Goal: Use online tool/utility: Use online tool/utility

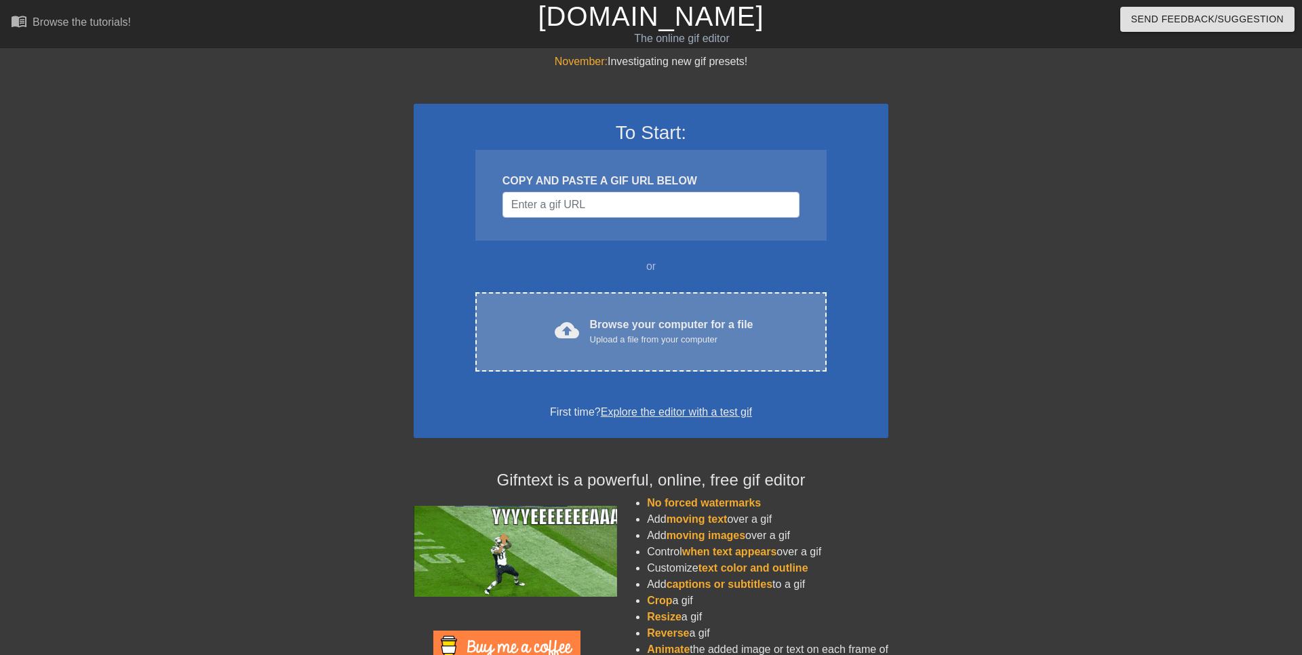
click at [654, 345] on div "Upload a file from your computer" at bounding box center [671, 340] width 163 height 14
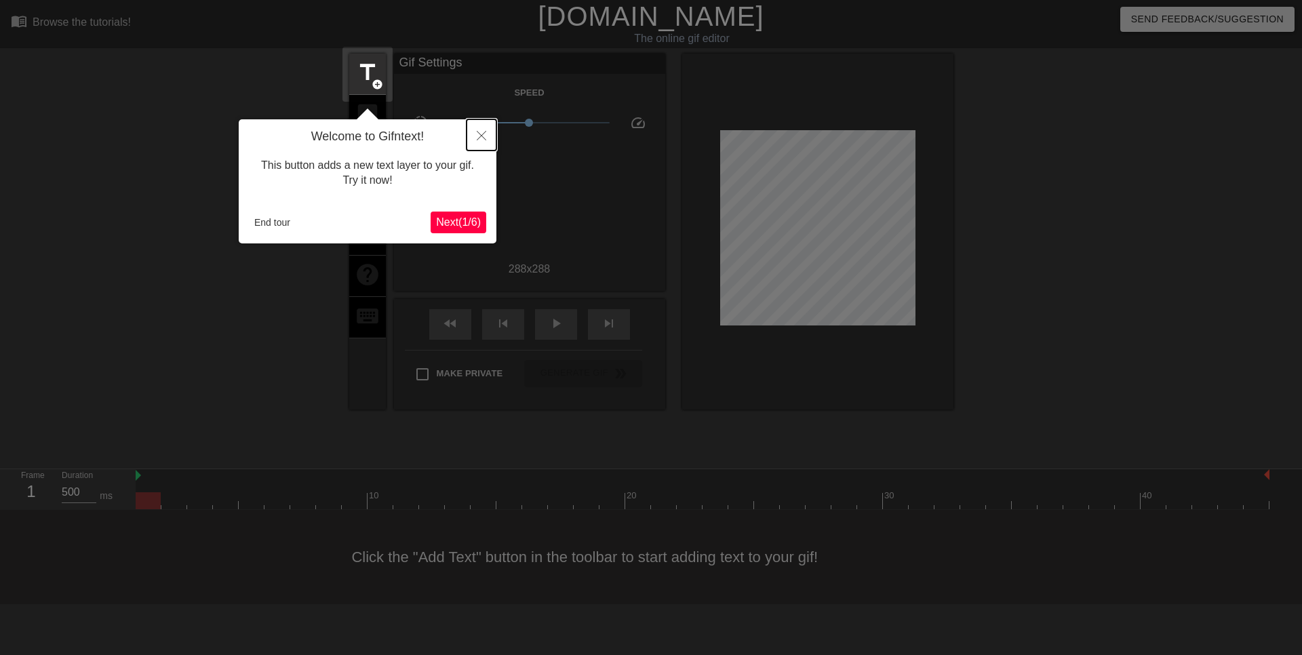
click at [486, 136] on icon "Close" at bounding box center [481, 135] width 9 height 9
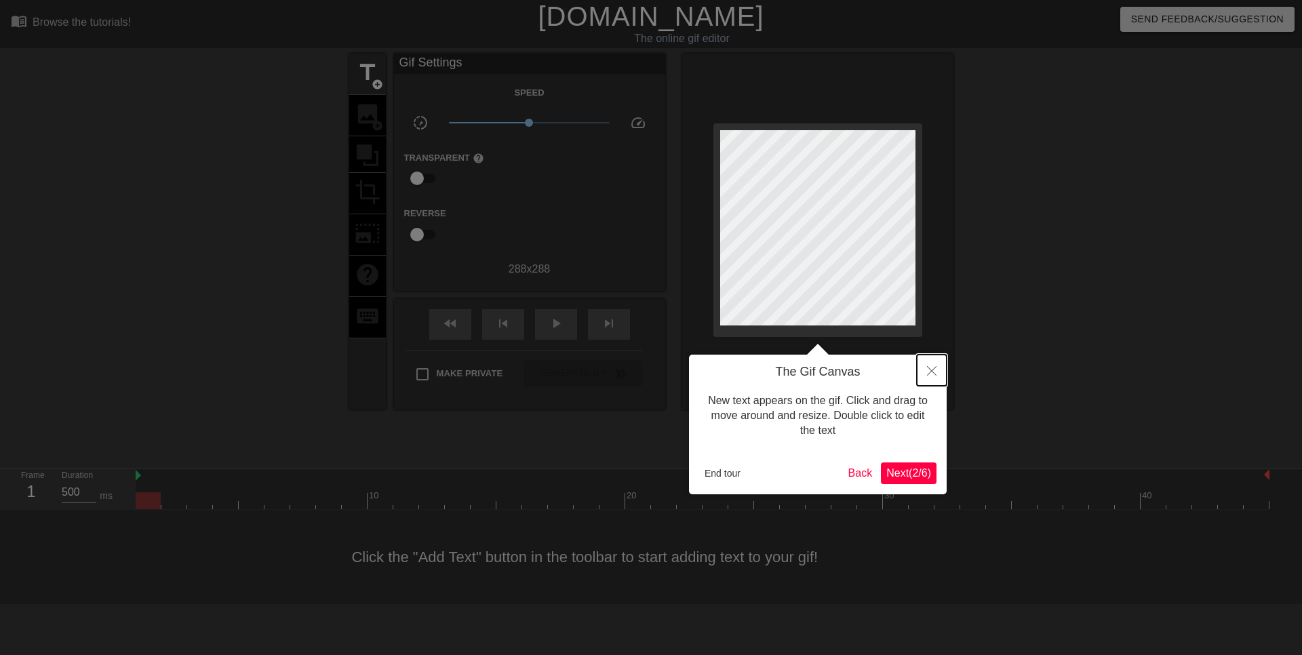
click at [932, 374] on icon "Close" at bounding box center [931, 370] width 9 height 9
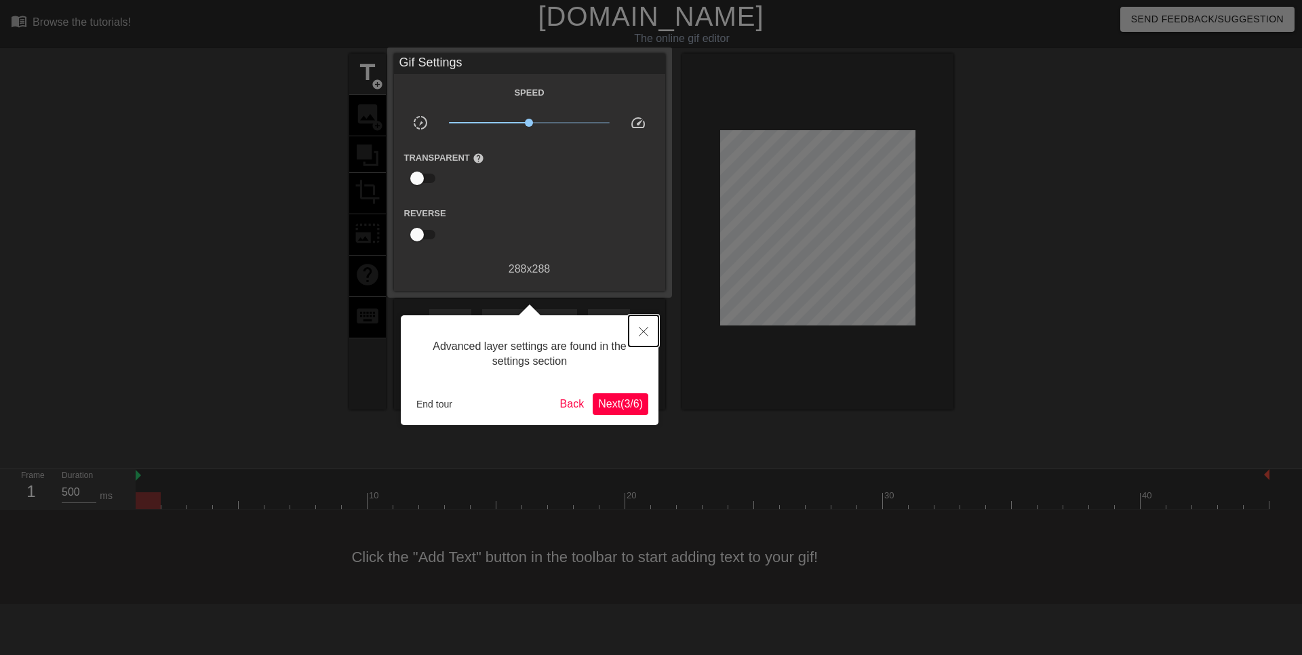
click at [642, 336] on icon "Close" at bounding box center [643, 331] width 9 height 9
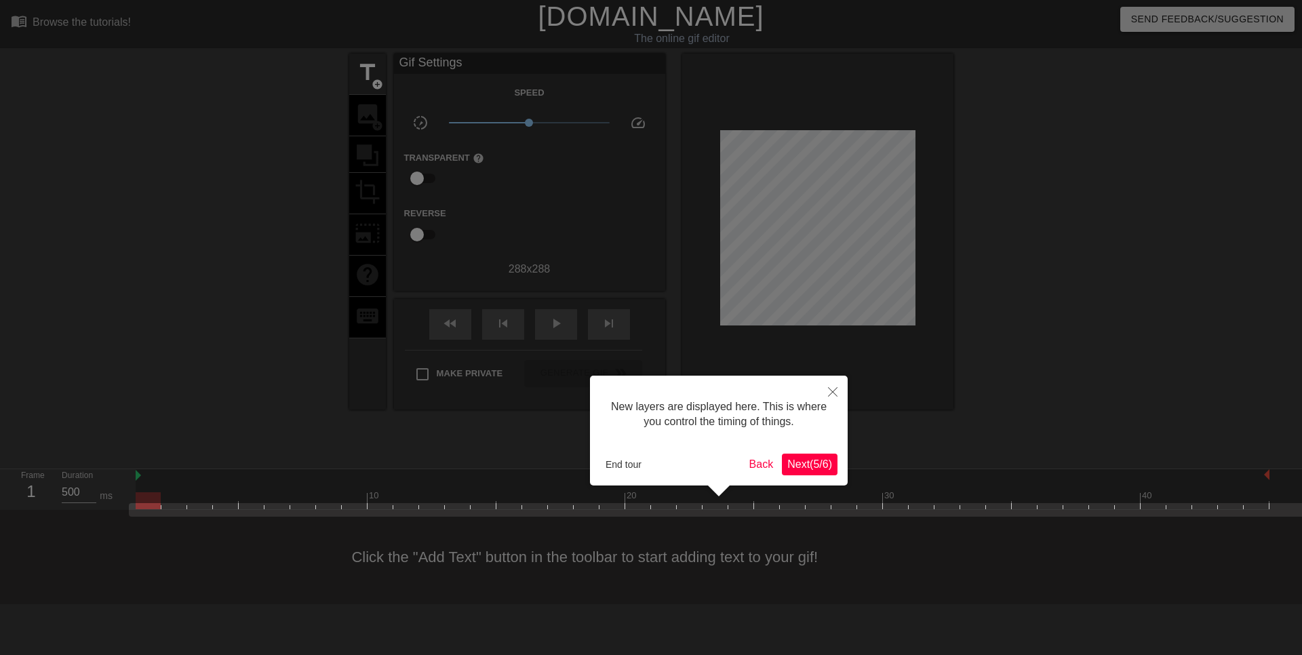
scroll to position [12, 0]
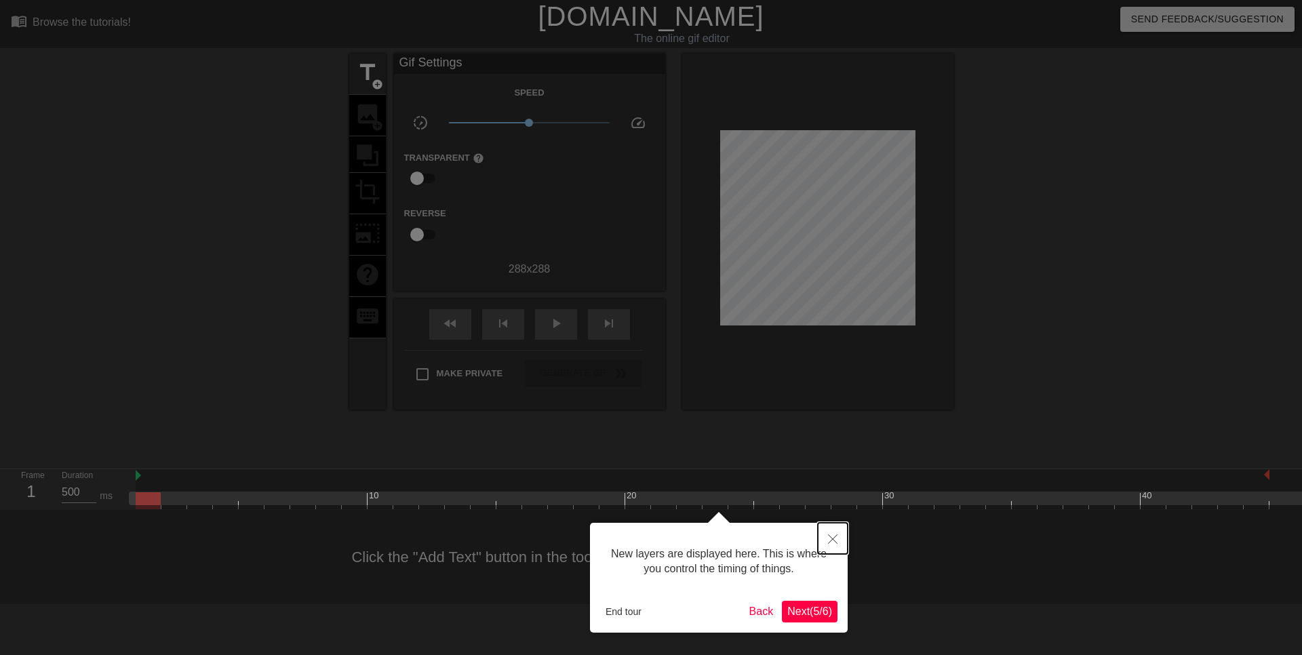
click at [834, 539] on icon "Close" at bounding box center [832, 538] width 9 height 9
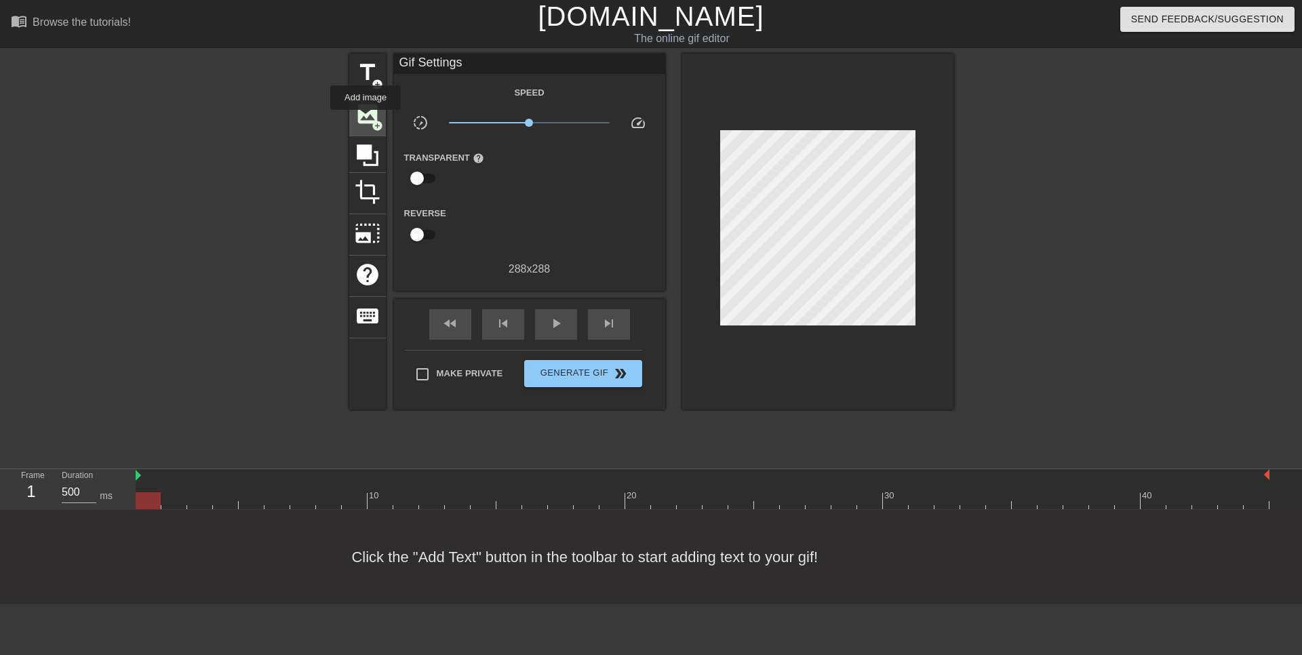
click at [366, 119] on span "image" at bounding box center [368, 114] width 26 height 26
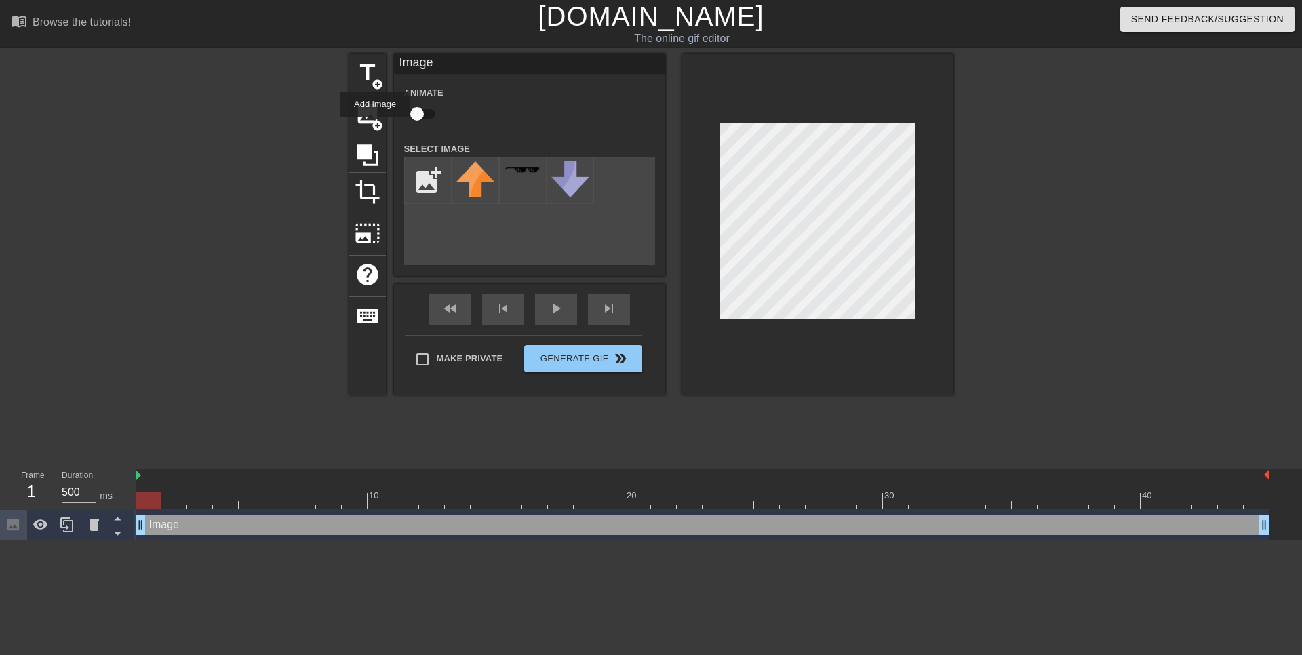
scroll to position [0, 0]
click at [433, 172] on input "file" at bounding box center [428, 180] width 46 height 46
type input "C:\fakepath\1144384121741778995.webp"
click at [483, 178] on img at bounding box center [475, 180] width 38 height 38
click at [941, 336] on div at bounding box center [817, 224] width 271 height 341
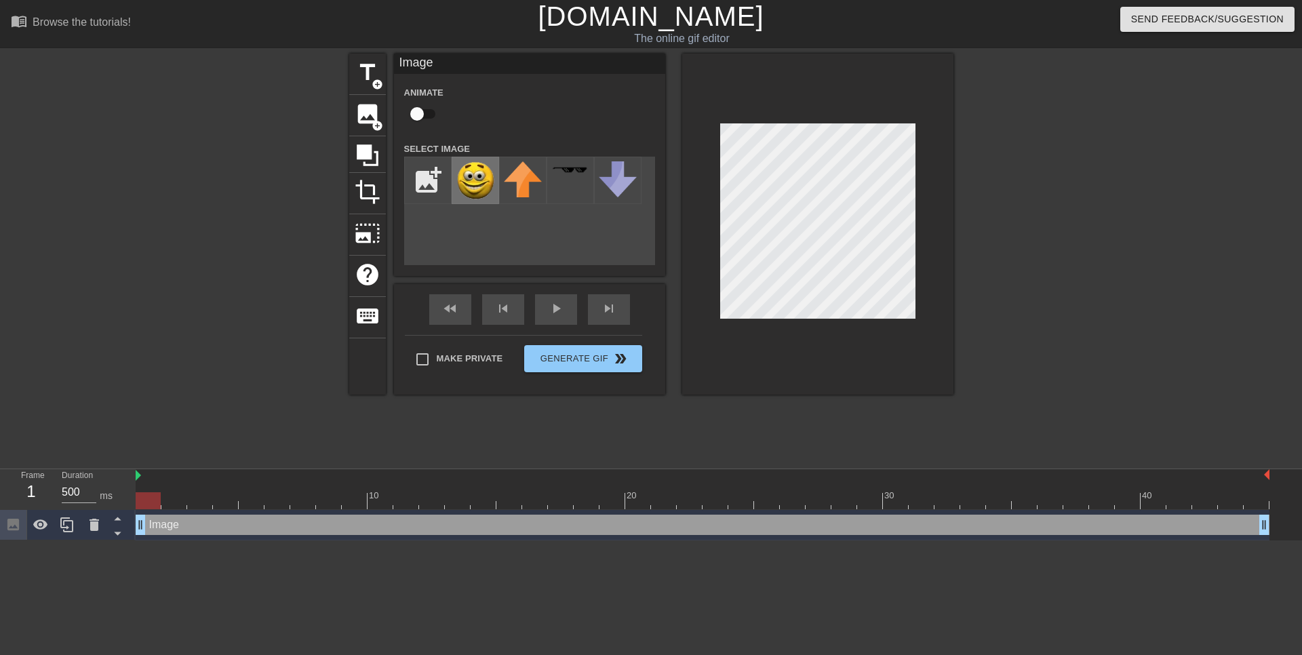
click at [470, 181] on img at bounding box center [475, 180] width 38 height 38
click at [378, 163] on icon at bounding box center [368, 155] width 22 height 22
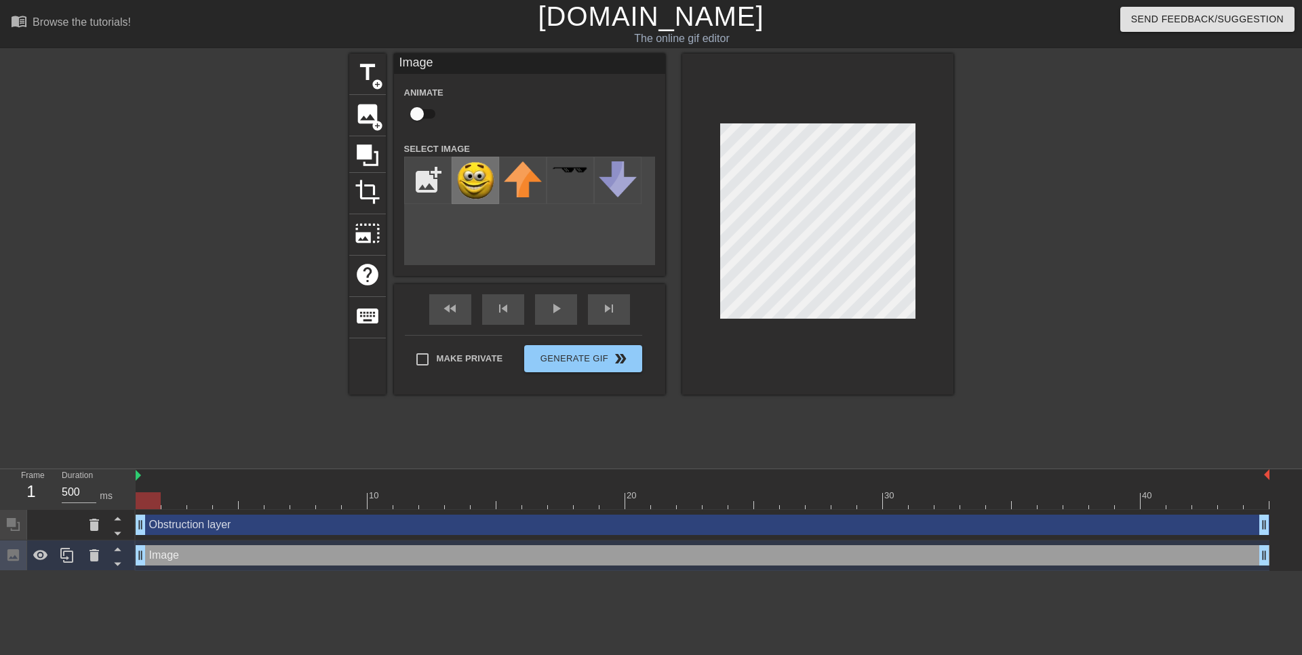
click at [471, 173] on img at bounding box center [475, 180] width 38 height 38
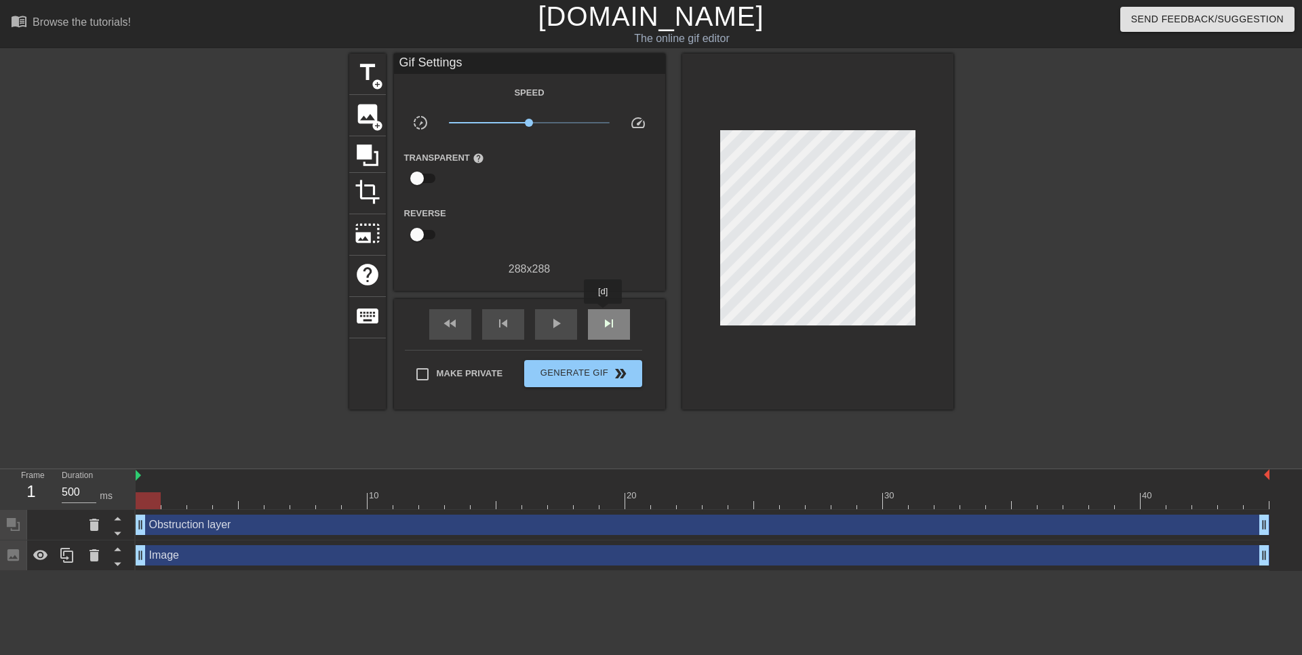
click at [603, 313] on div "skip_next" at bounding box center [609, 324] width 42 height 31
click at [141, 473] on div at bounding box center [703, 476] width 1134 height 14
click at [367, 156] on icon at bounding box center [368, 155] width 22 height 22
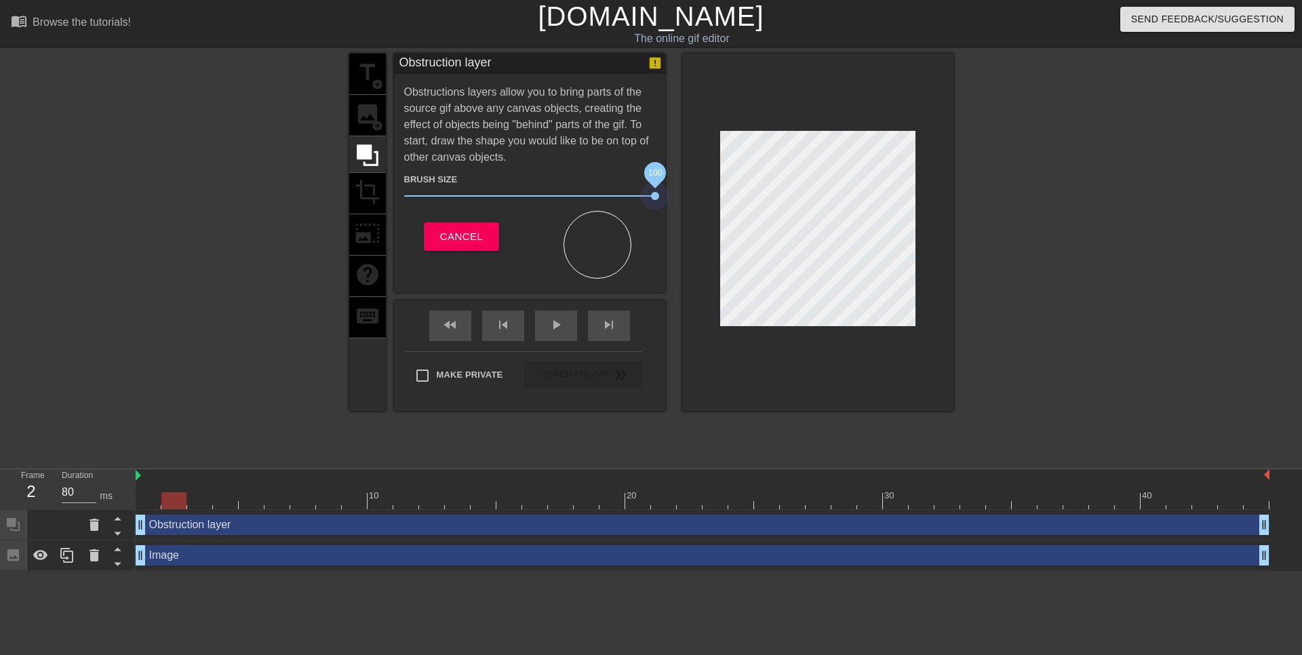
drag, startPoint x: 478, startPoint y: 200, endPoint x: 674, endPoint y: 191, distance: 196.9
click at [674, 191] on div "title add_circle image add_circle crop photo_size_select_large help keyboard Ob…" at bounding box center [651, 232] width 604 height 357
click at [569, 319] on div "play_arrow" at bounding box center [556, 326] width 42 height 31
drag, startPoint x: 215, startPoint y: 527, endPoint x: 206, endPoint y: 547, distance: 22.5
click at [206, 547] on div "Obstruction layer drag_handle drag_handle Image drag_handle drag_handle" at bounding box center [719, 540] width 1167 height 61
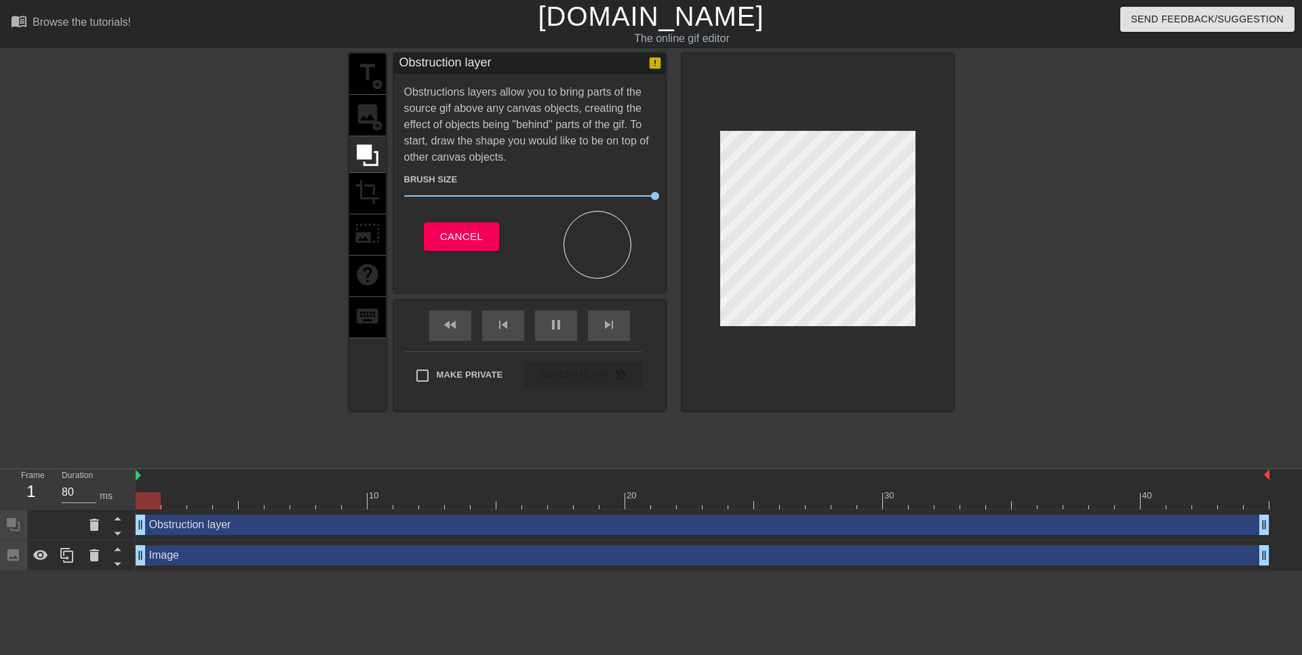
drag, startPoint x: 205, startPoint y: 516, endPoint x: 207, endPoint y: 564, distance: 48.2
click at [207, 564] on div "Obstruction layer drag_handle drag_handle Image drag_handle drag_handle" at bounding box center [719, 540] width 1167 height 61
click at [125, 545] on icon at bounding box center [117, 549] width 17 height 17
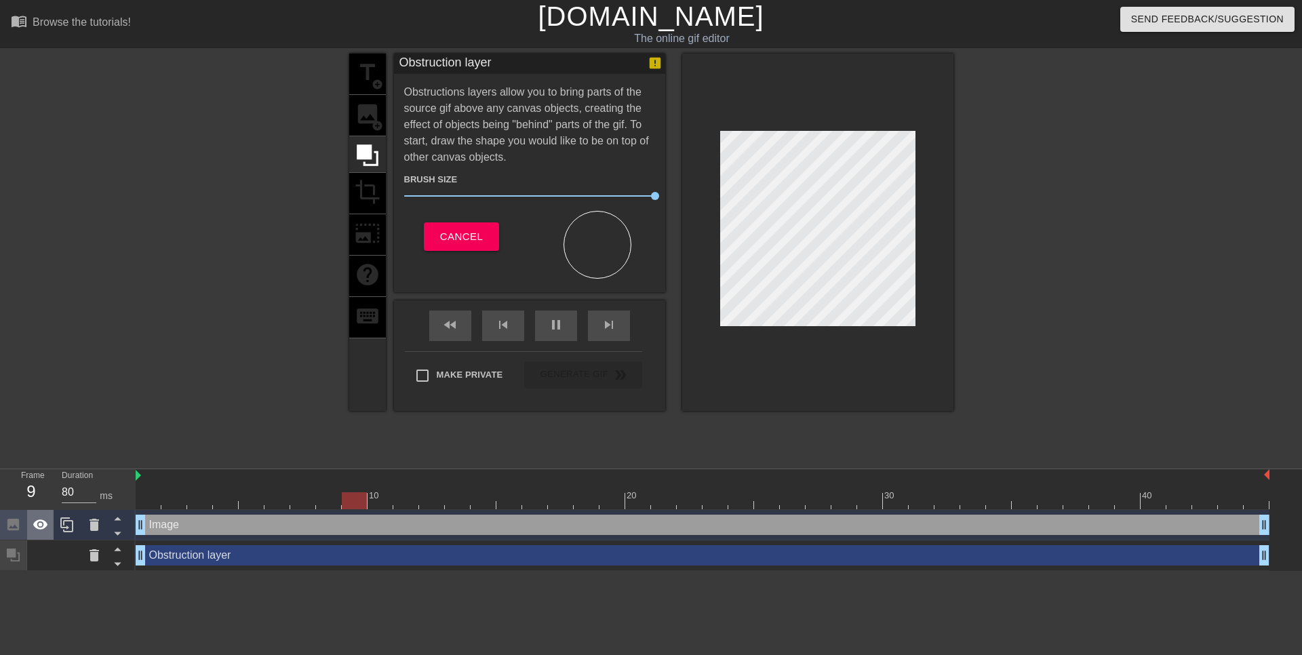
click at [45, 527] on icon at bounding box center [40, 525] width 15 height 10
click at [269, 557] on div "Obstruction layer drag_handle drag_handle" at bounding box center [703, 555] width 1134 height 20
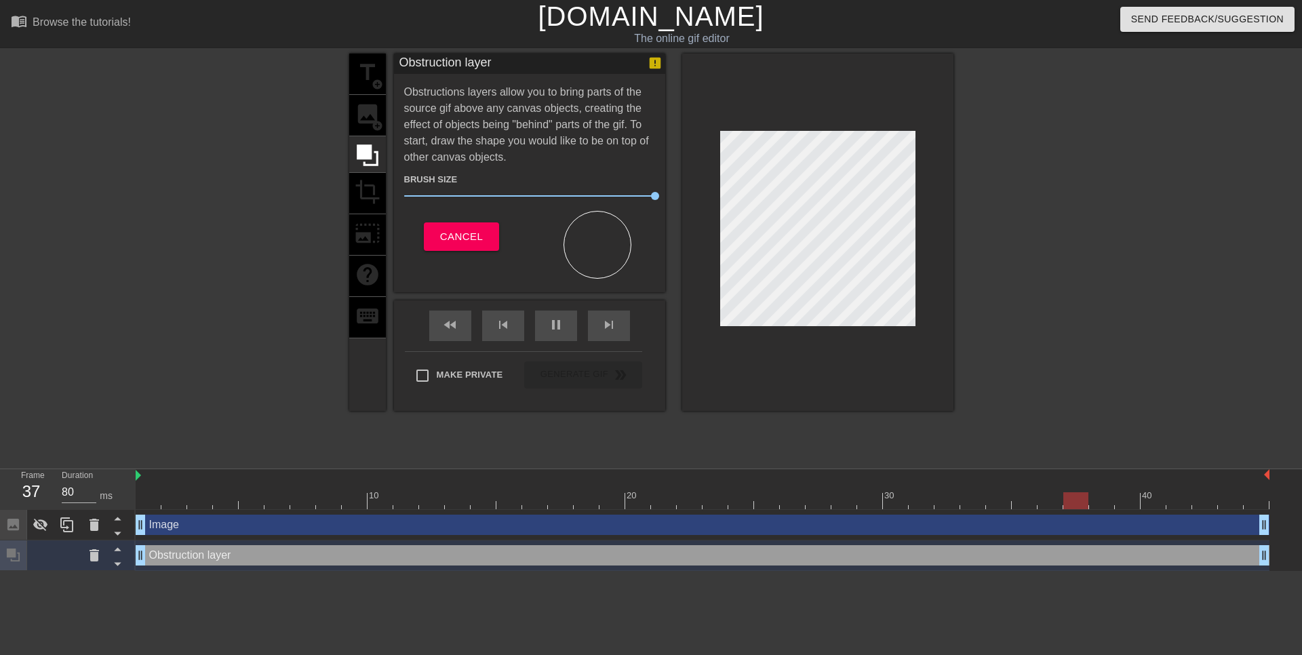
click at [372, 117] on div "title add_circle image add_circle crop photo_size_select_large help keyboard" at bounding box center [367, 232] width 37 height 357
click at [457, 236] on span "Cancel" at bounding box center [461, 237] width 43 height 18
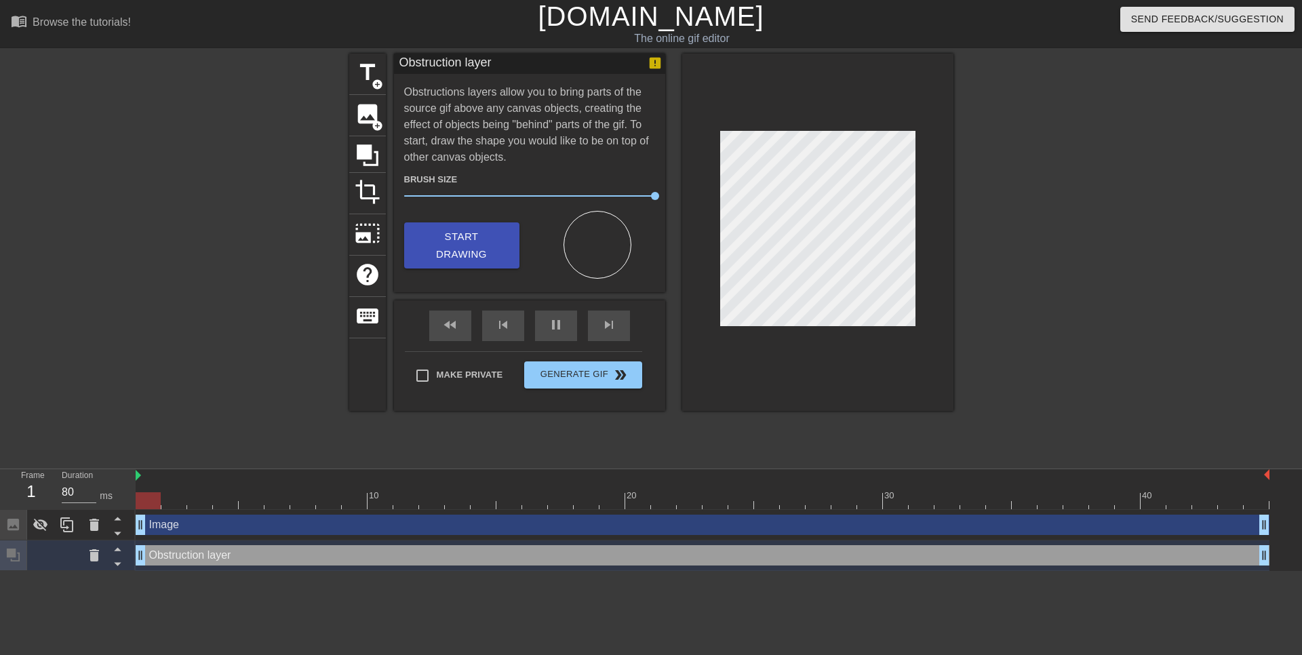
click at [277, 530] on div "Image drag_handle drag_handle" at bounding box center [703, 525] width 1134 height 20
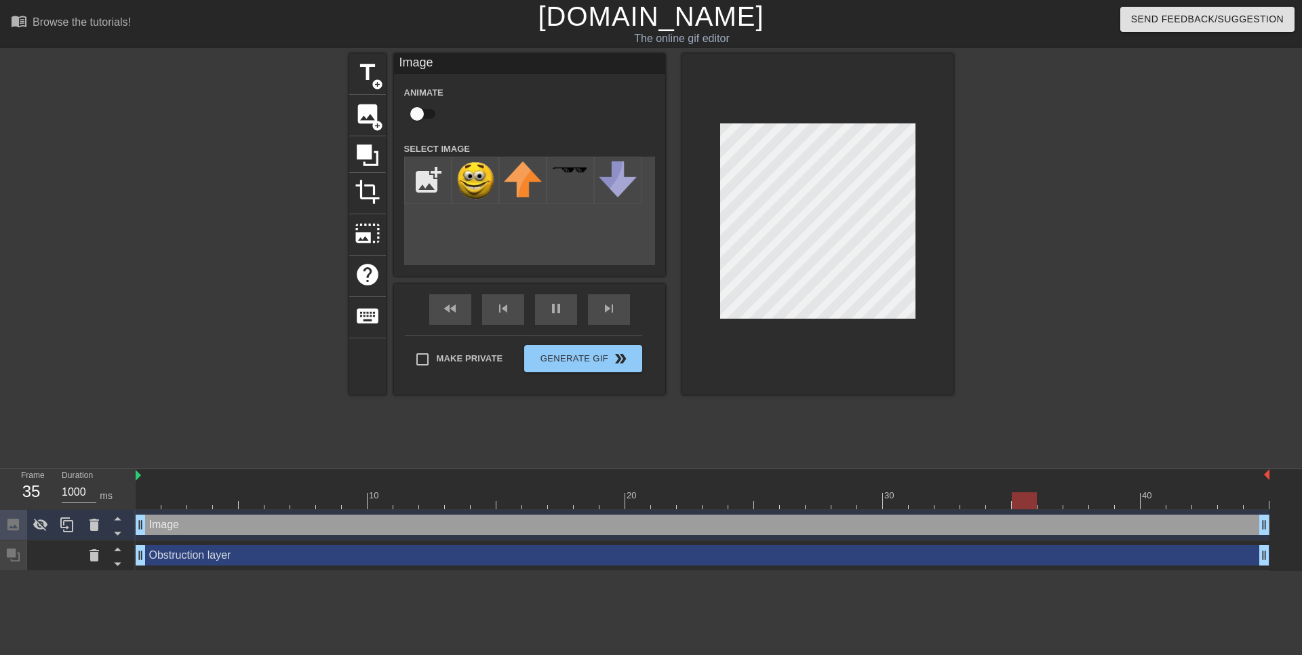
type input "80"
click at [435, 111] on input "checkbox" at bounding box center [416, 114] width 77 height 26
checkbox input "true"
type input "500"
click at [418, 117] on input "checkbox" at bounding box center [429, 114] width 77 height 26
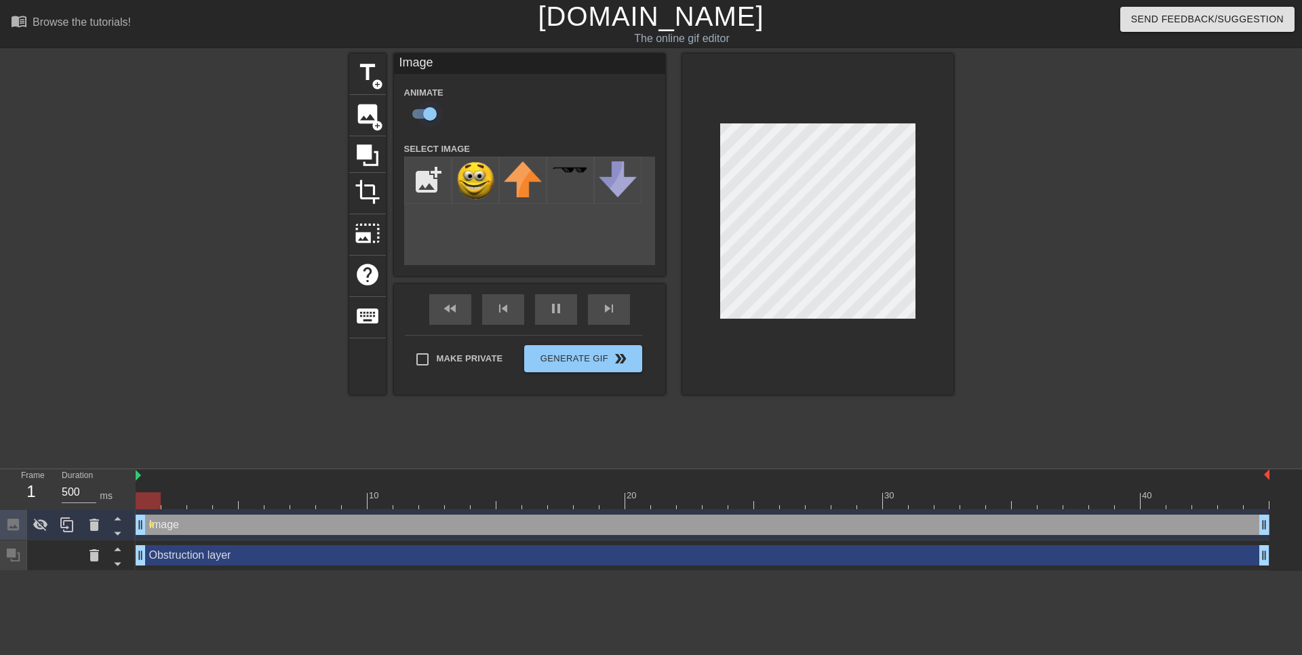
checkbox input "false"
click at [378, 153] on icon at bounding box center [368, 155] width 22 height 22
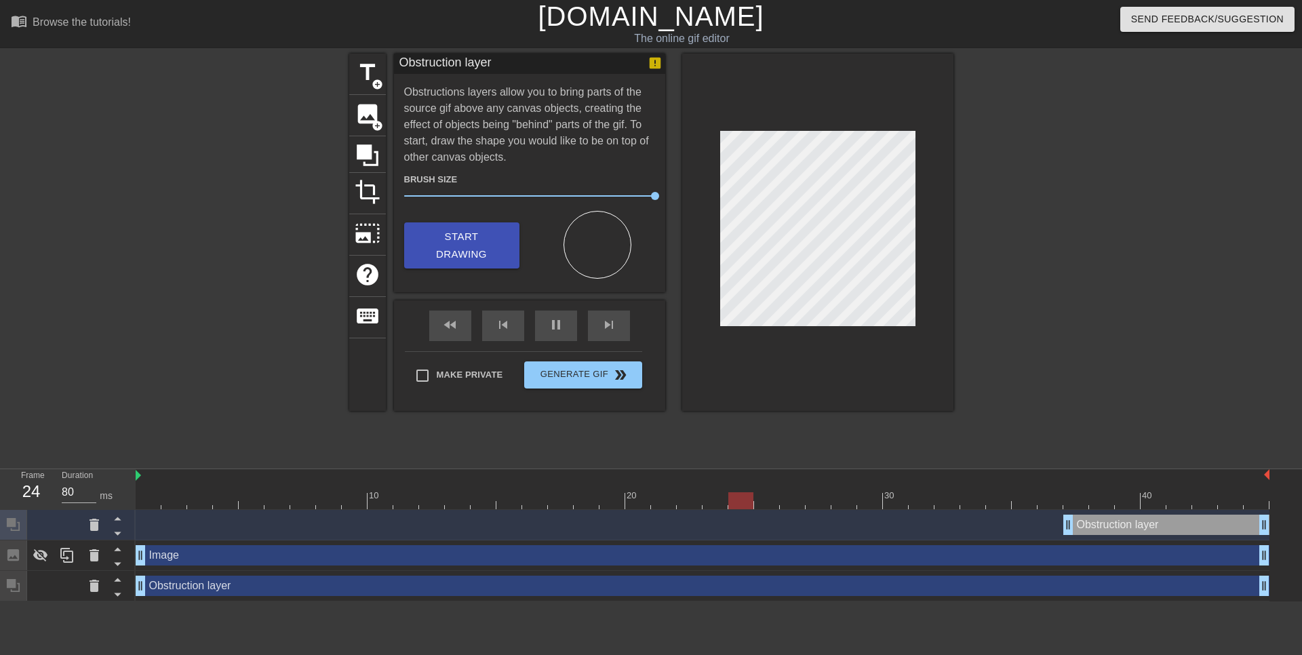
click at [185, 553] on div "Image drag_handle drag_handle" at bounding box center [703, 555] width 1134 height 20
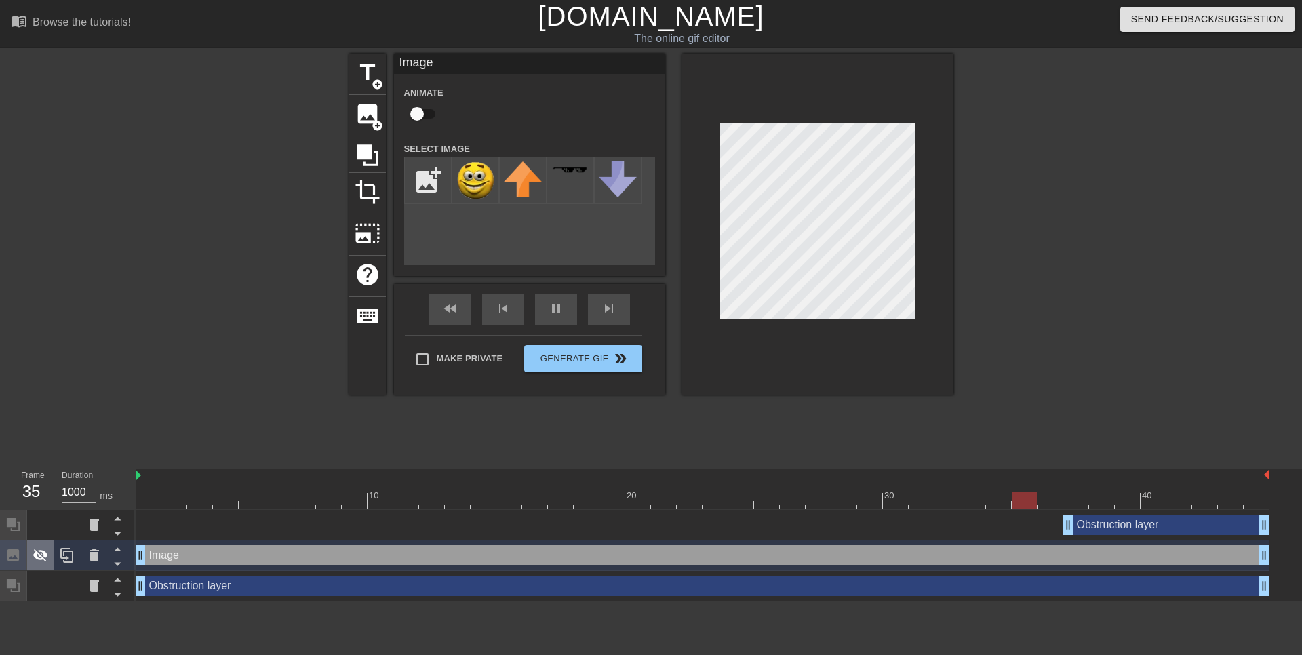
click at [47, 559] on icon at bounding box center [41, 555] width 16 height 16
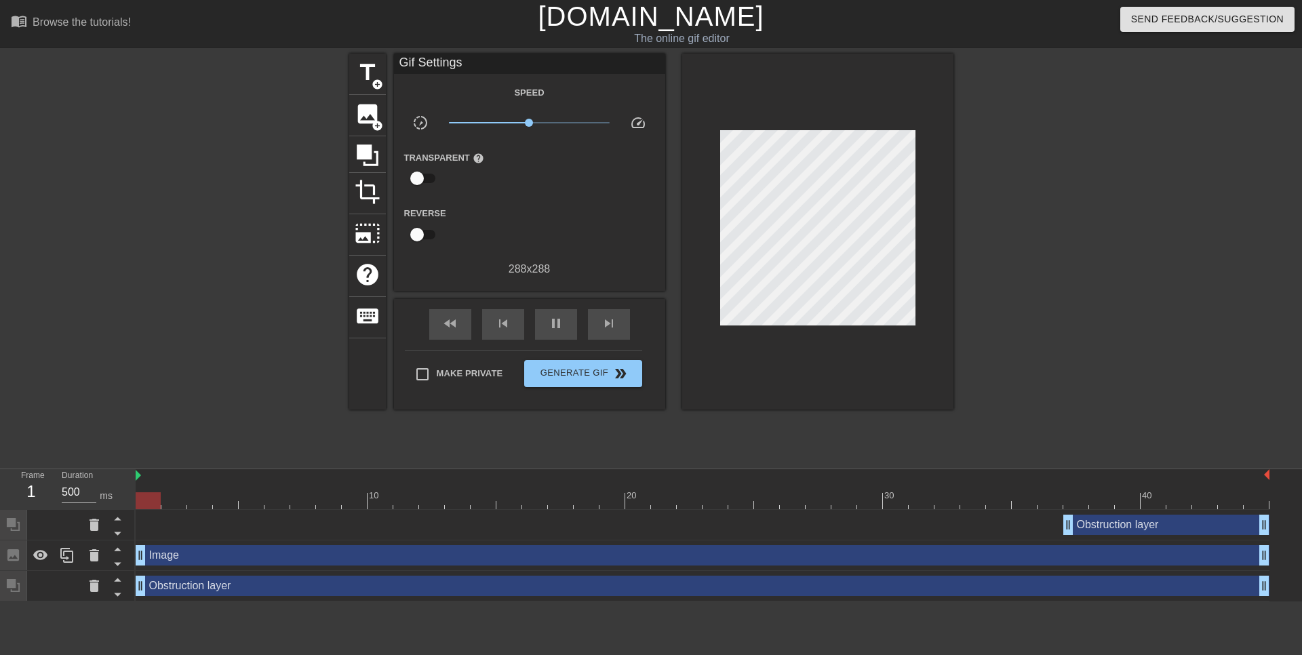
click at [814, 121] on div at bounding box center [817, 232] width 271 height 356
click at [188, 594] on div "Obstruction layer drag_handle drag_handle" at bounding box center [703, 586] width 1134 height 20
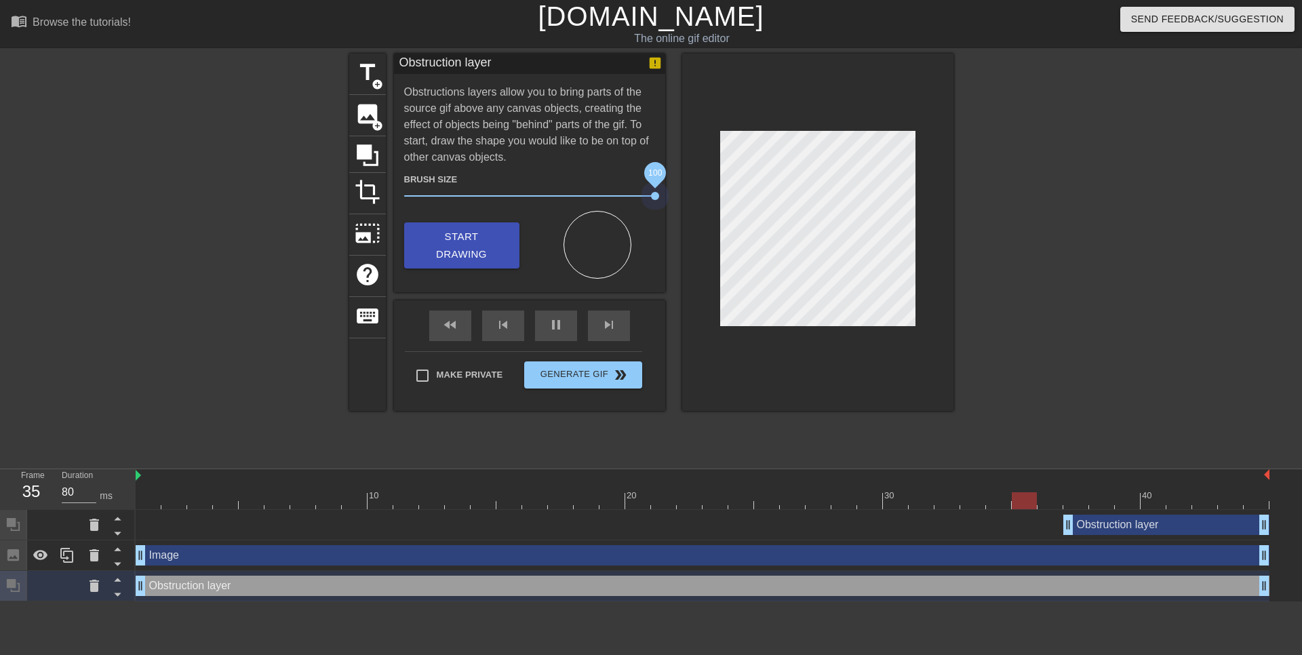
click at [821, 197] on div "title add_circle image add_circle crop photo_size_select_large help keyboard Ob…" at bounding box center [651, 232] width 604 height 357
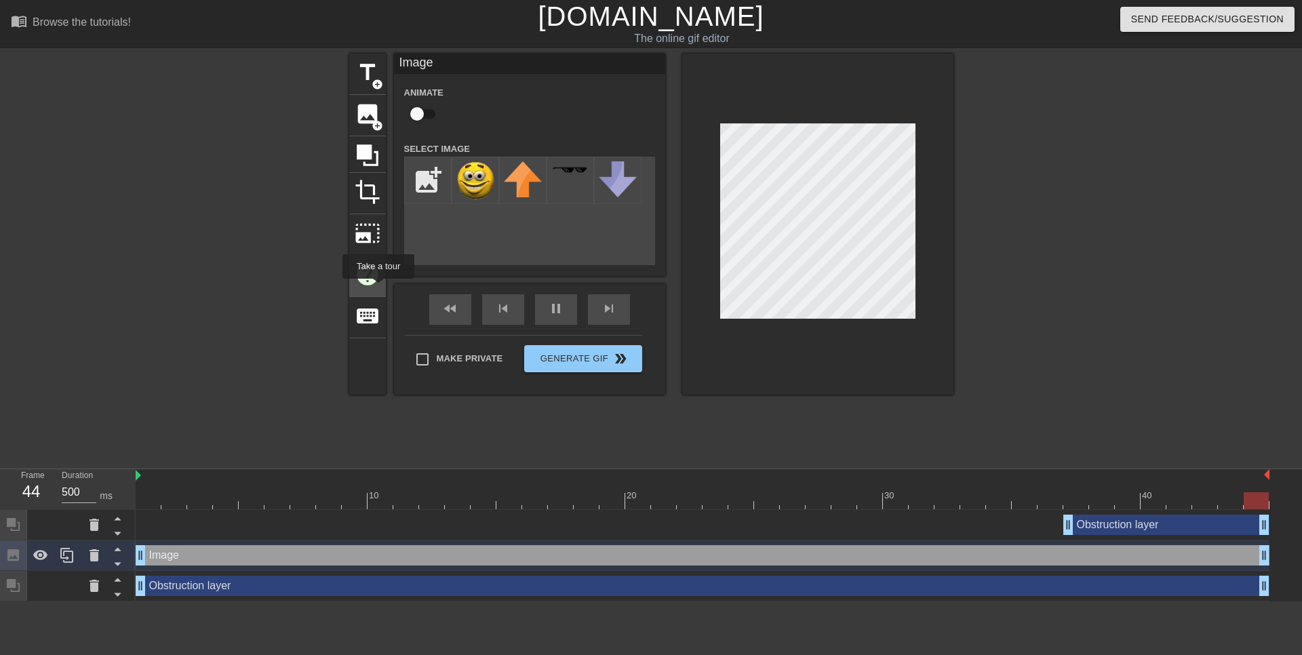
click at [378, 288] on div "help" at bounding box center [367, 276] width 37 height 41
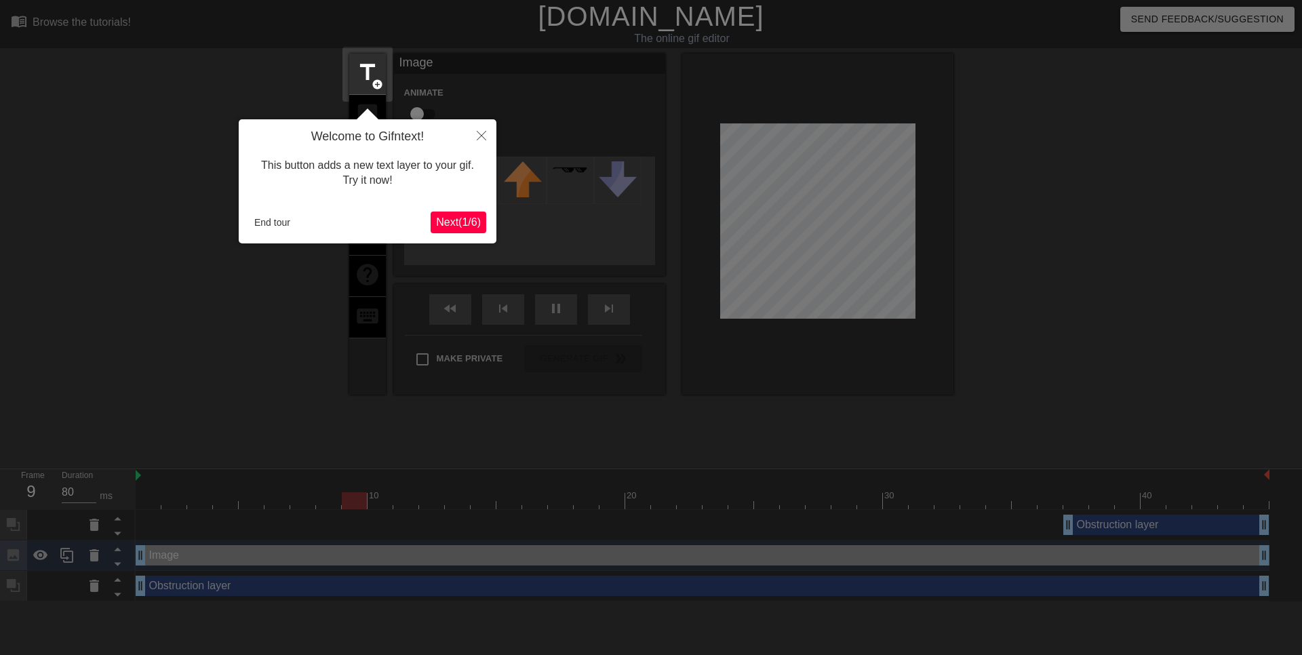
click at [462, 218] on span "Next ( 1 / 6 )" at bounding box center [458, 222] width 45 height 12
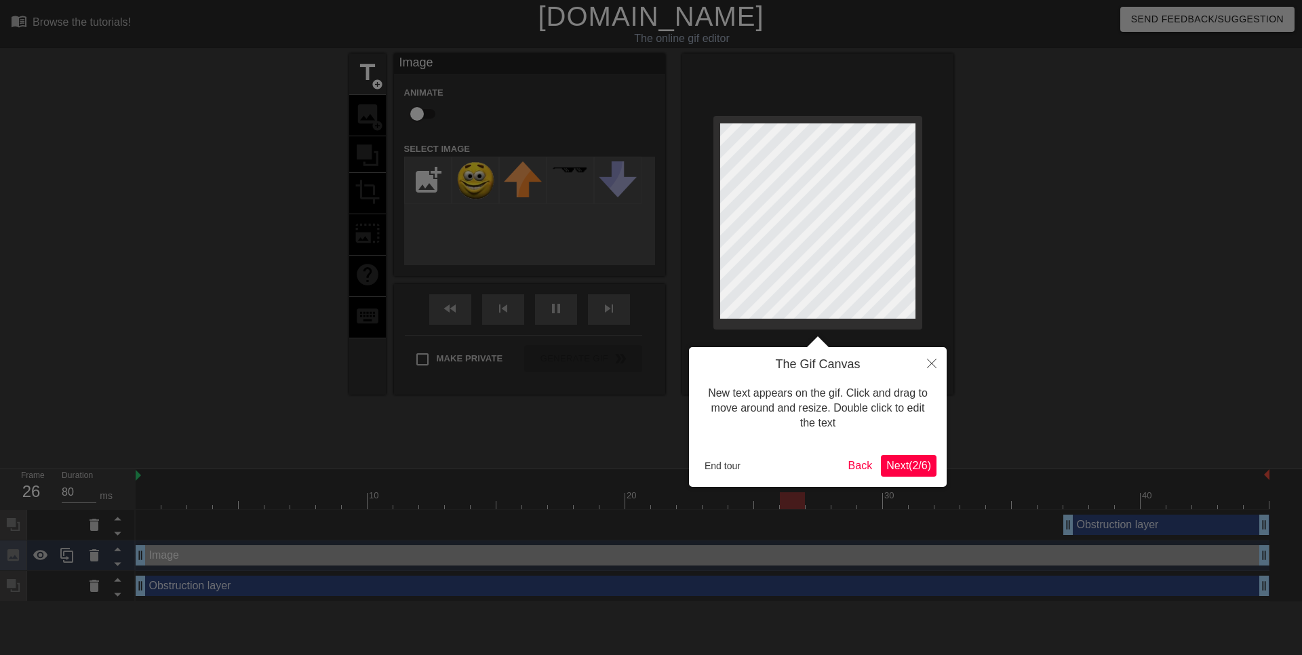
click at [910, 467] on span "Next ( 2 / 6 )" at bounding box center [909, 466] width 45 height 12
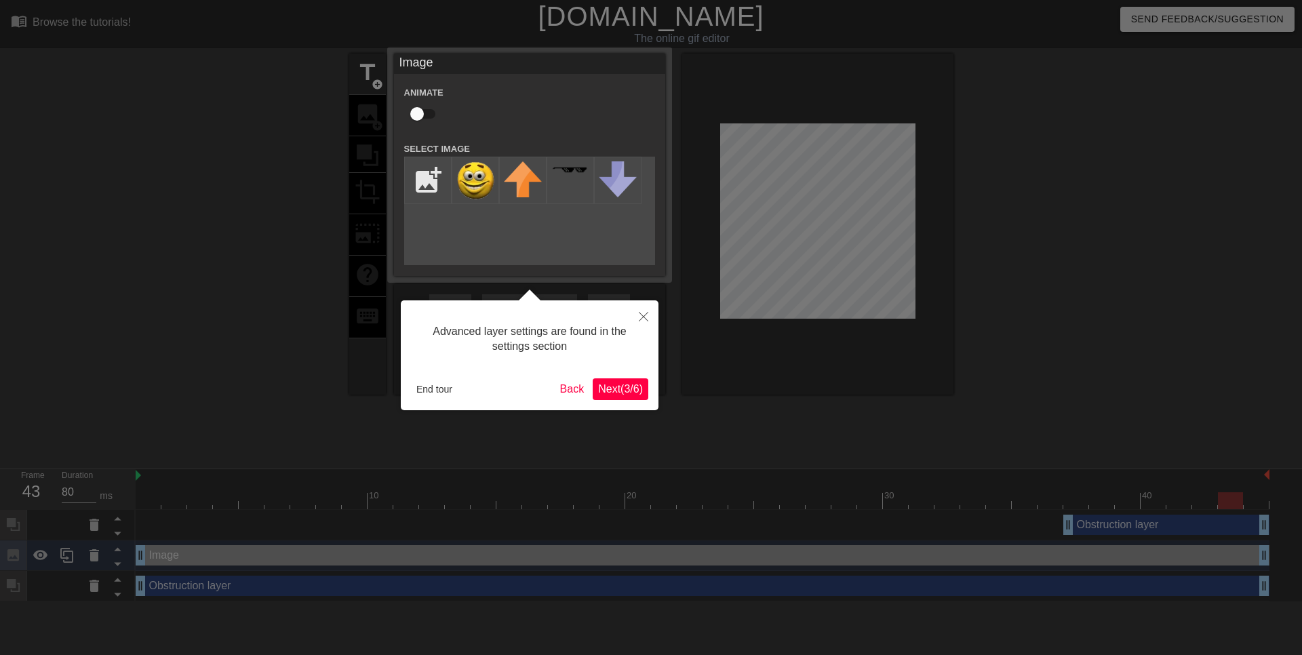
click at [619, 390] on span "Next ( 3 / 6 )" at bounding box center [620, 389] width 45 height 12
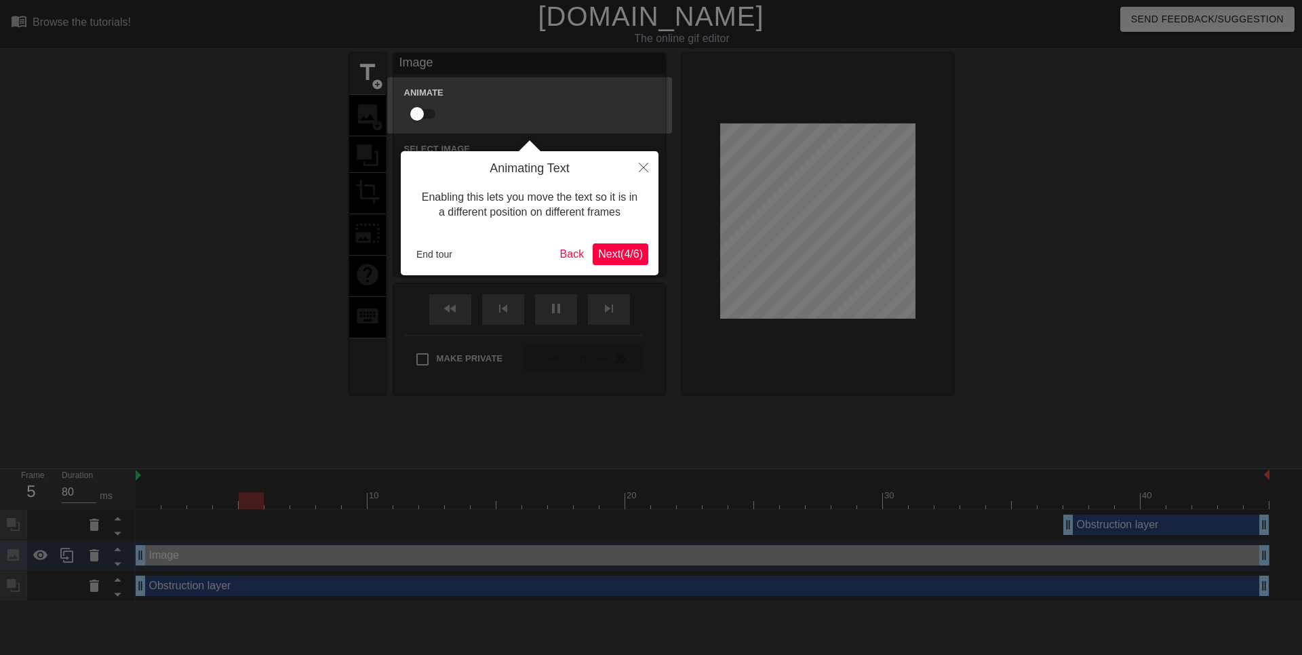
click at [626, 258] on span "Next ( 4 / 6 )" at bounding box center [620, 254] width 45 height 12
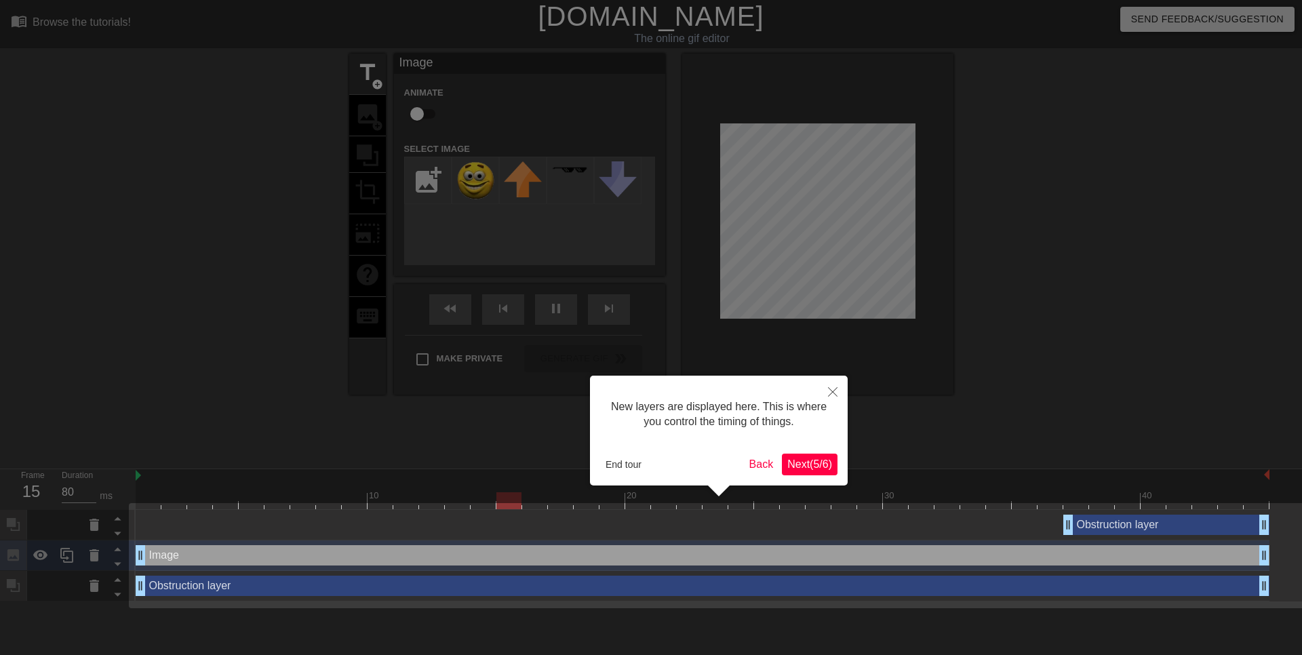
click at [782, 465] on button "Next ( 5 / 6 )" at bounding box center [810, 465] width 56 height 22
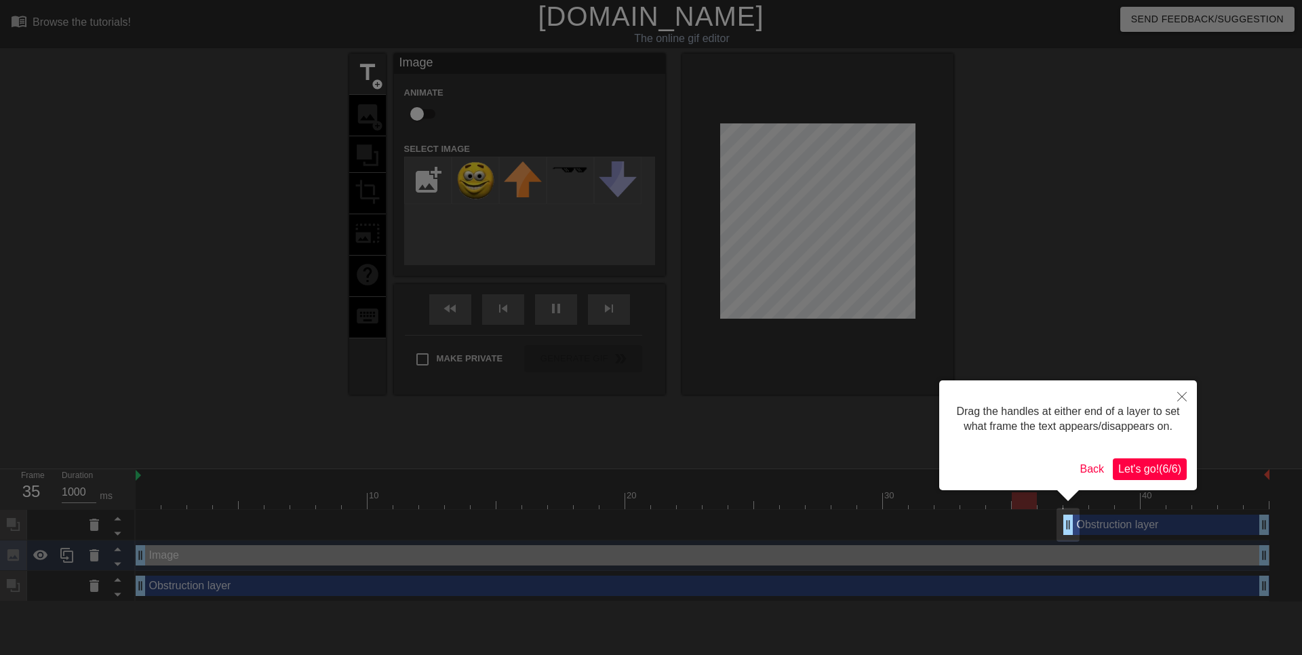
click at [1127, 469] on span "Let's go! ( 6 / 6 )" at bounding box center [1150, 469] width 63 height 12
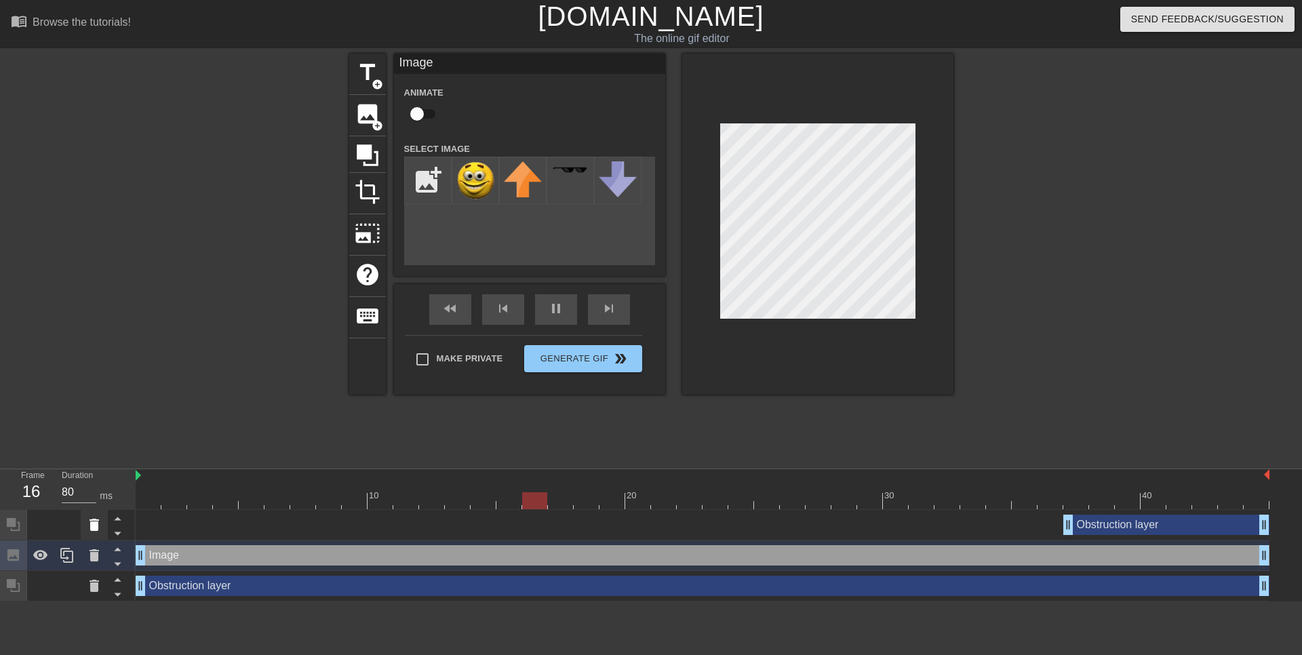
drag, startPoint x: 1077, startPoint y: 522, endPoint x: 89, endPoint y: 525, distance: 988.3
click at [90, 525] on icon at bounding box center [94, 525] width 9 height 12
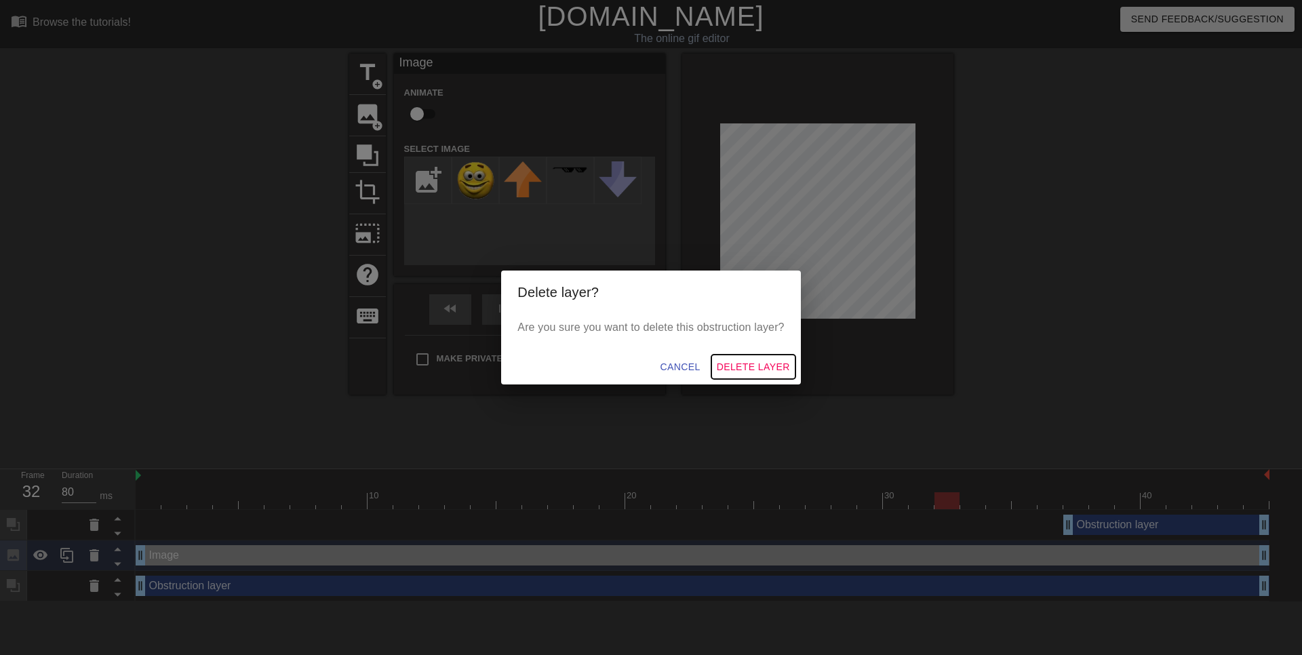
click at [748, 374] on span "Delete Layer" at bounding box center [753, 367] width 73 height 17
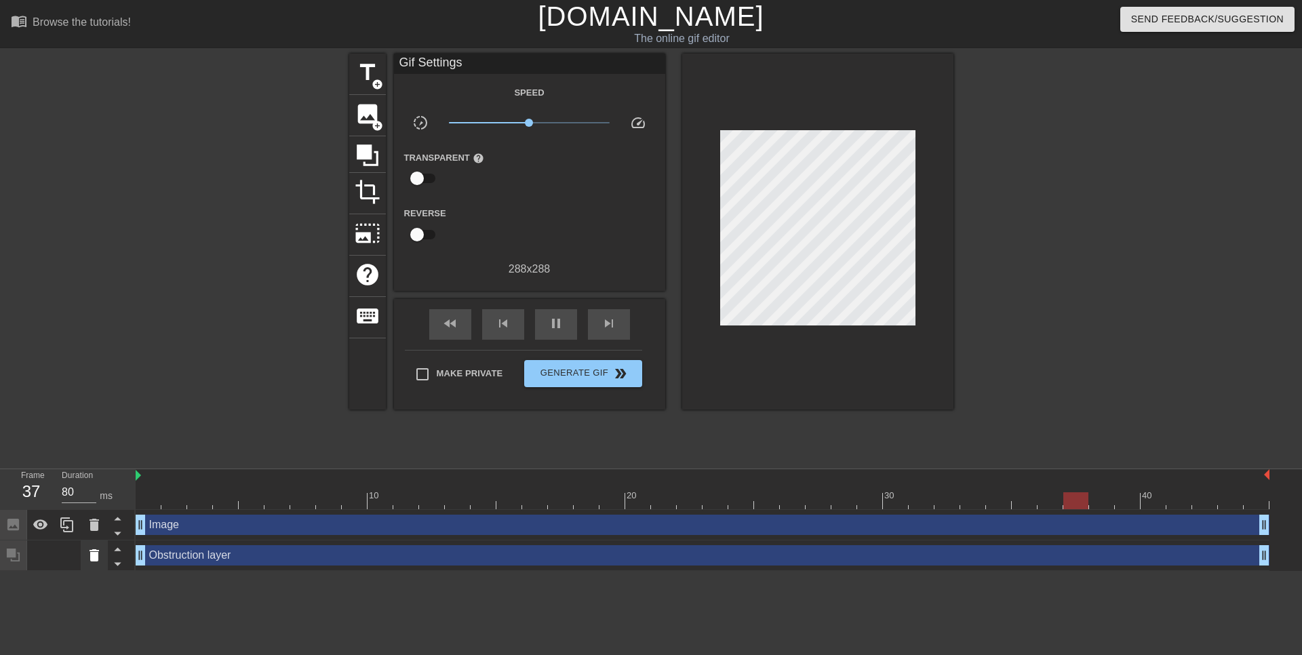
click at [98, 556] on icon at bounding box center [94, 555] width 9 height 12
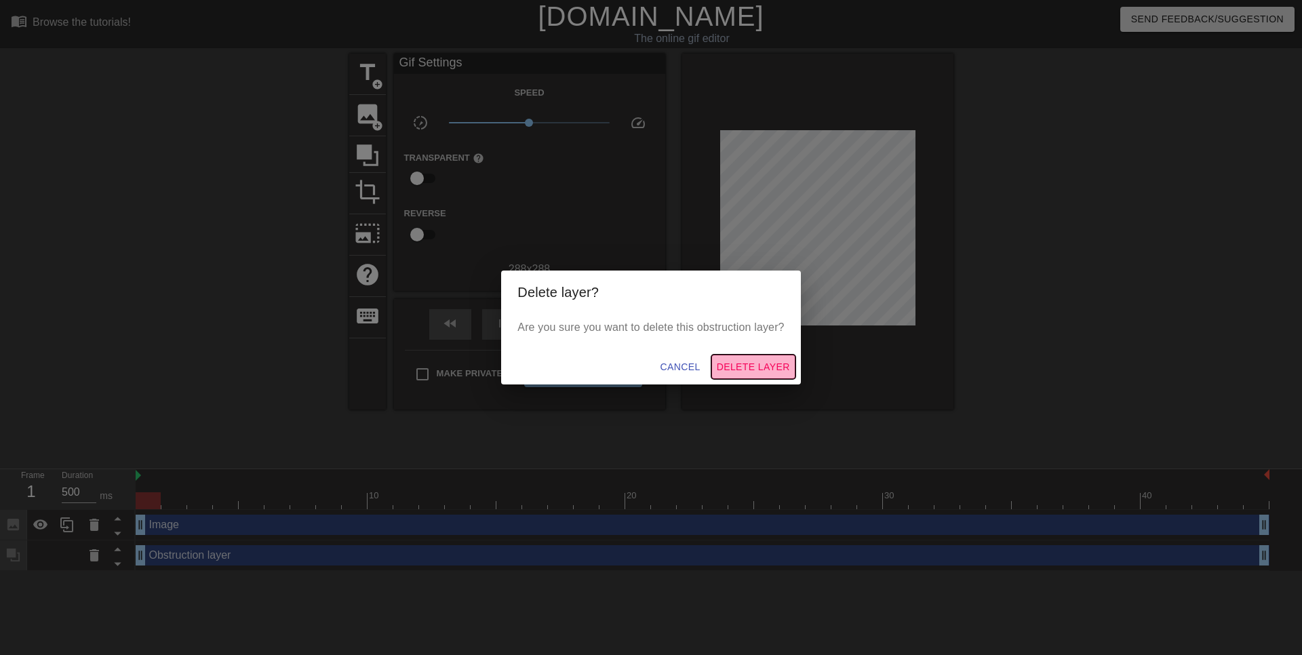
click at [777, 362] on span "Delete Layer" at bounding box center [753, 367] width 73 height 17
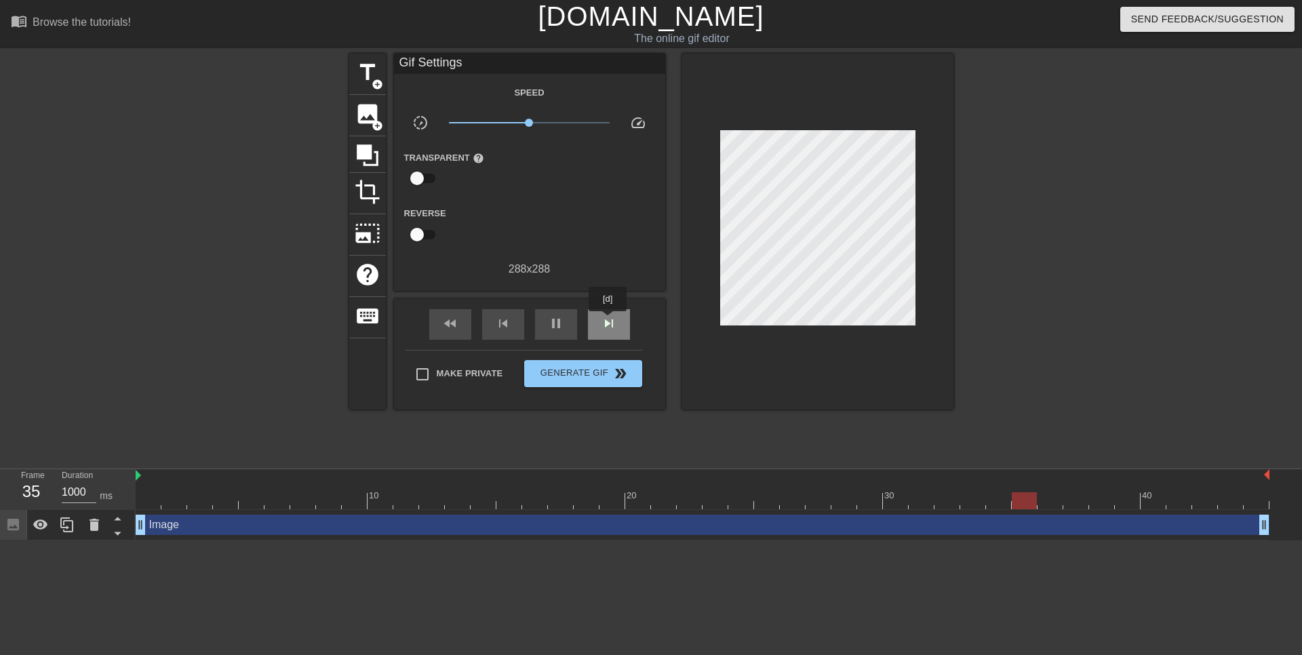
click at [608, 321] on span "skip_next" at bounding box center [609, 323] width 16 height 16
type input "1000"
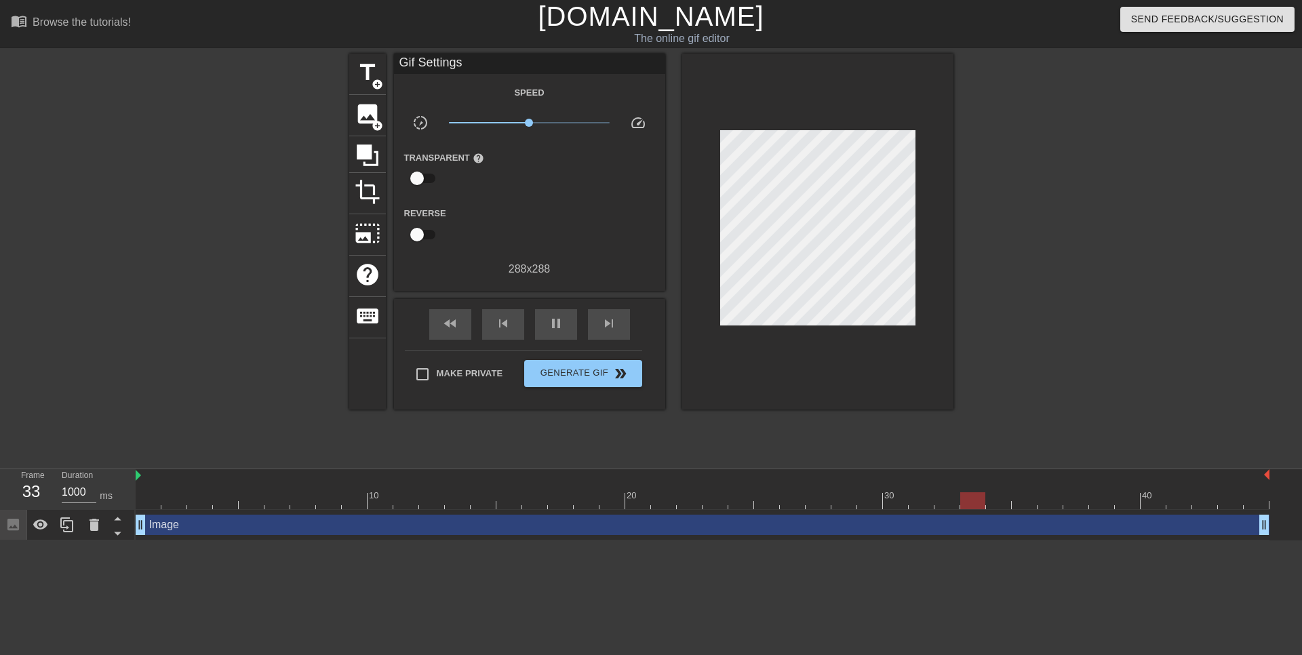
click at [427, 176] on input "checkbox" at bounding box center [416, 179] width 77 height 26
checkbox input "true"
click at [370, 153] on icon at bounding box center [368, 155] width 22 height 22
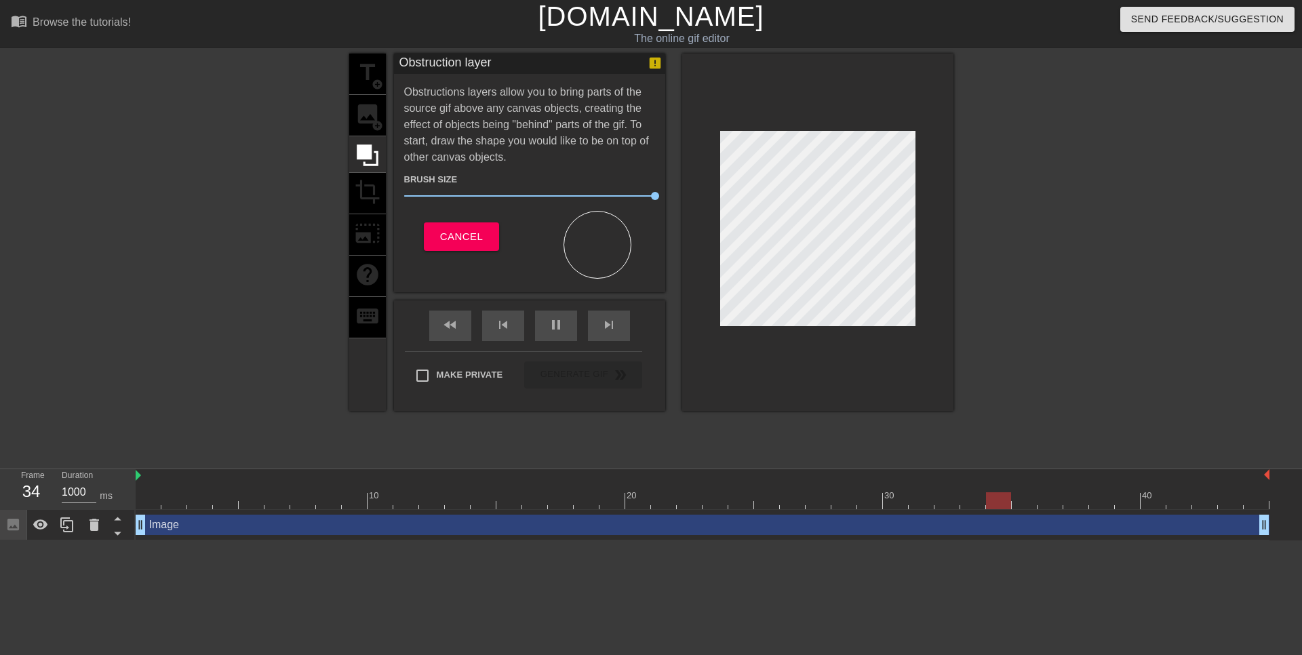
drag, startPoint x: 609, startPoint y: 241, endPoint x: 556, endPoint y: 236, distance: 53.2
click at [608, 241] on div at bounding box center [598, 245] width 68 height 68
click at [467, 236] on span "Cancel" at bounding box center [461, 237] width 43 height 18
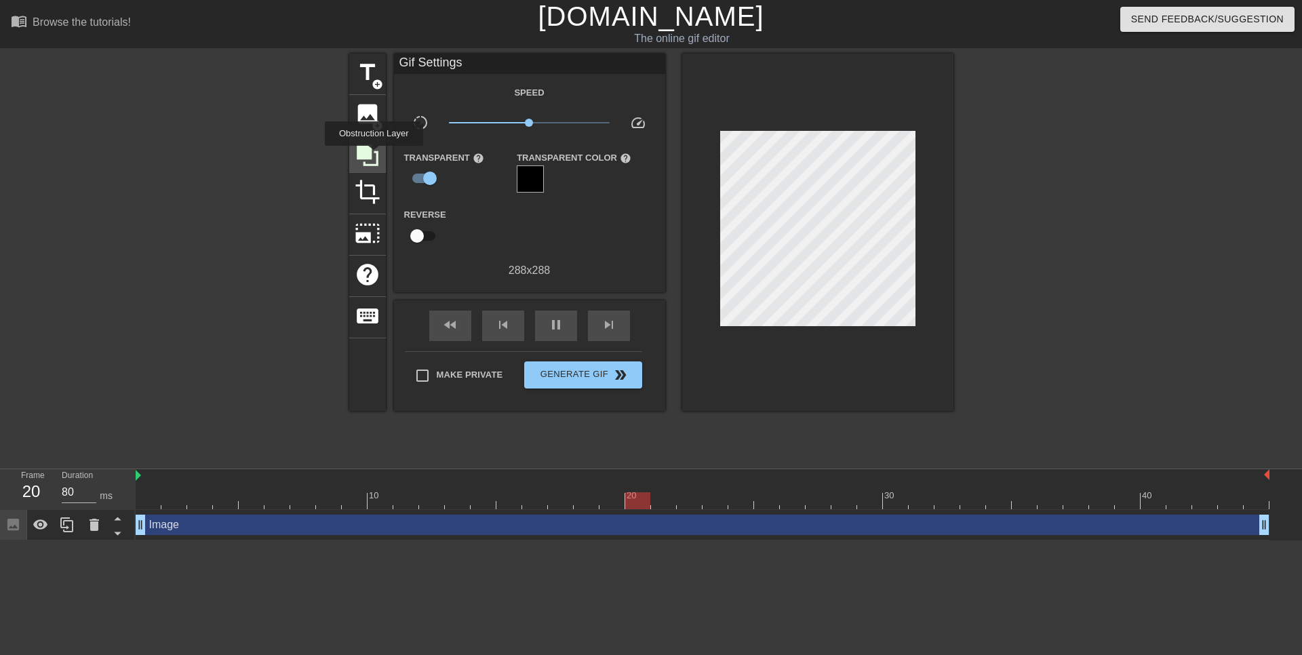
click at [374, 155] on icon at bounding box center [368, 155] width 26 height 26
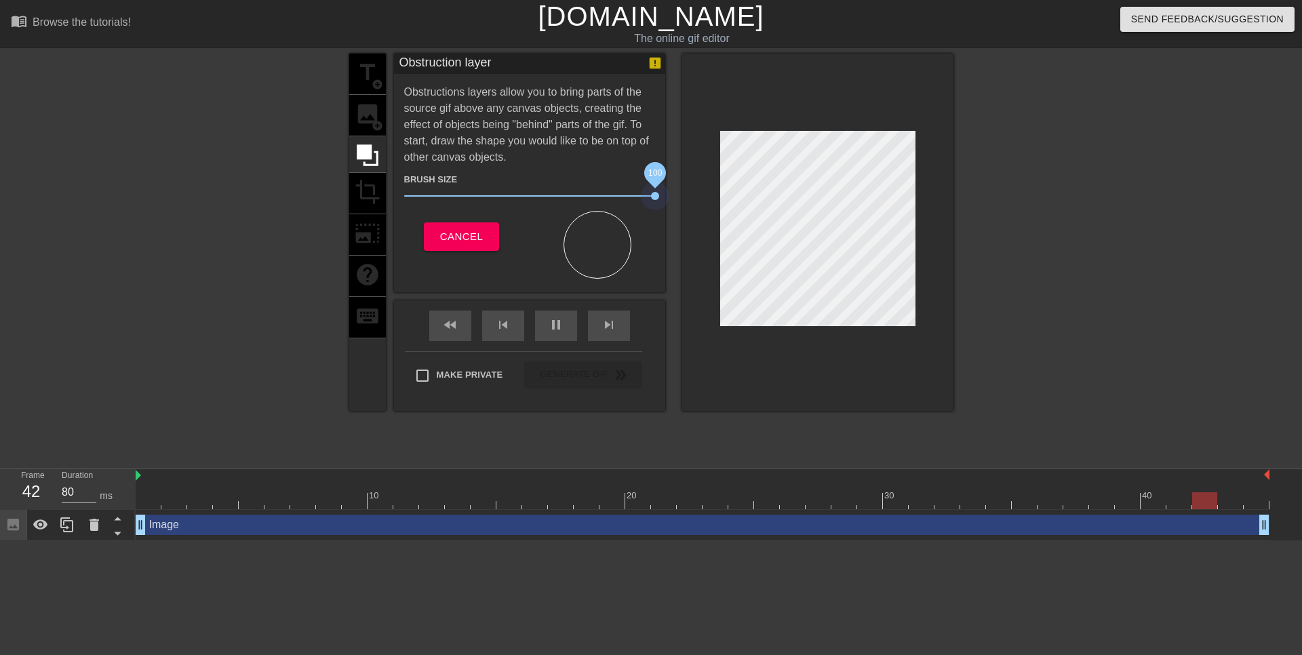
click at [828, 197] on div "title add_circle image add_circle crop photo_size_select_large help keyboard Ob…" at bounding box center [651, 232] width 604 height 357
drag, startPoint x: 657, startPoint y: 196, endPoint x: 785, endPoint y: 332, distance: 186.6
click at [780, 331] on div at bounding box center [817, 232] width 271 height 357
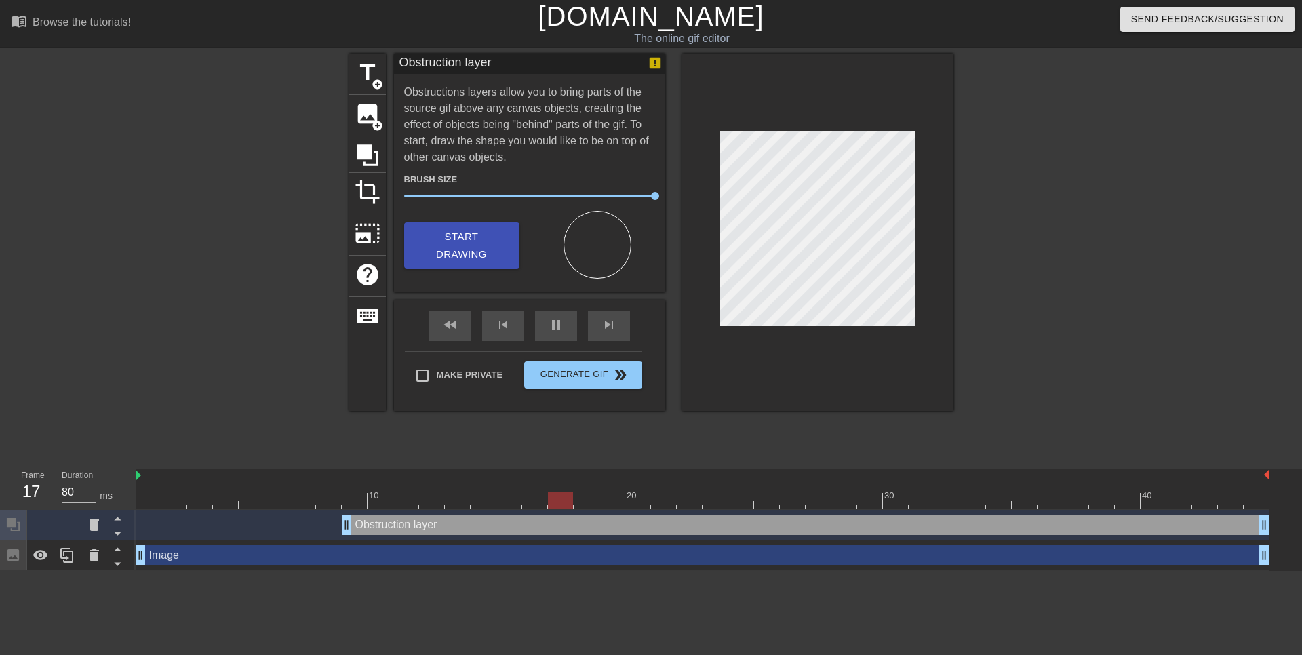
click at [1076, 201] on div at bounding box center [1071, 257] width 203 height 407
click at [218, 556] on div "Image drag_handle drag_handle" at bounding box center [703, 555] width 1134 height 20
click at [358, 556] on div "Image drag_handle drag_handle" at bounding box center [703, 555] width 1134 height 20
click at [804, 381] on div at bounding box center [817, 232] width 271 height 357
click at [494, 249] on span "Start Drawing" at bounding box center [462, 246] width 83 height 36
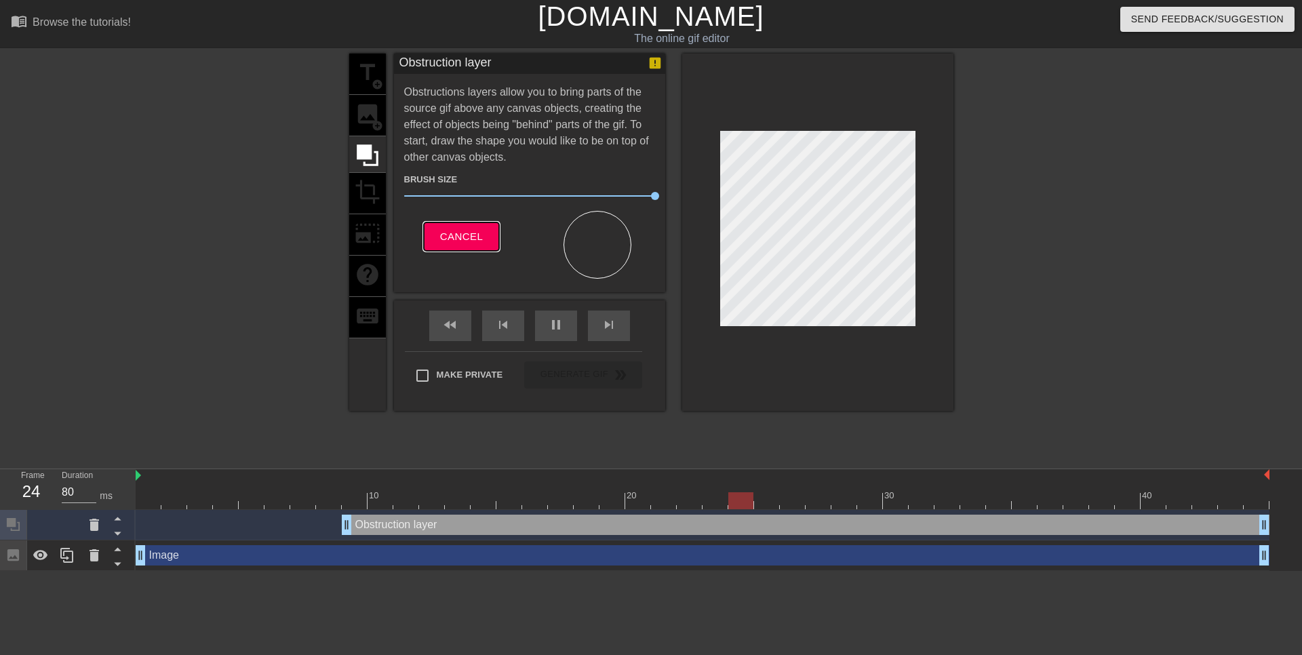
click at [456, 237] on span "Cancel" at bounding box center [461, 237] width 43 height 18
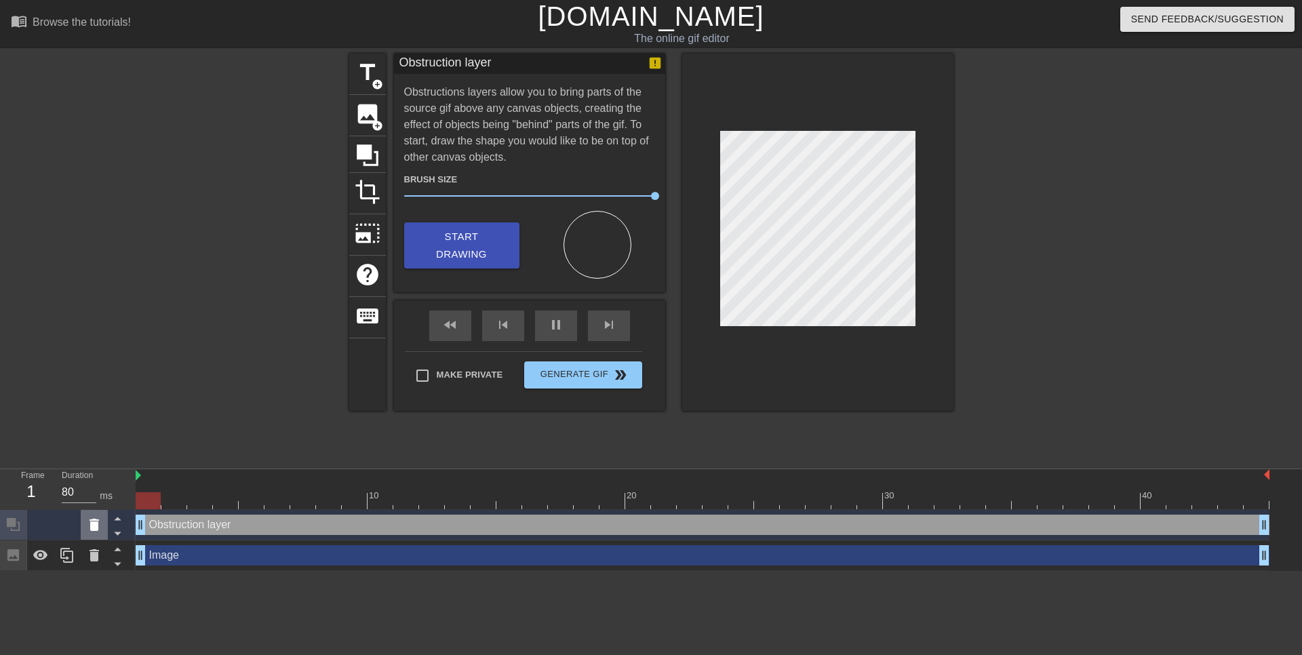
drag, startPoint x: 329, startPoint y: 520, endPoint x: 92, endPoint y: 520, distance: 236.7
click at [92, 520] on div "Frame 1 Duration 80 ms 10 20 30 40 Obstruction layer drag_handle drag_handle Im…" at bounding box center [651, 520] width 1302 height 102
type input "80"
click at [593, 385] on button "Generate Gif double_arrow" at bounding box center [582, 375] width 117 height 27
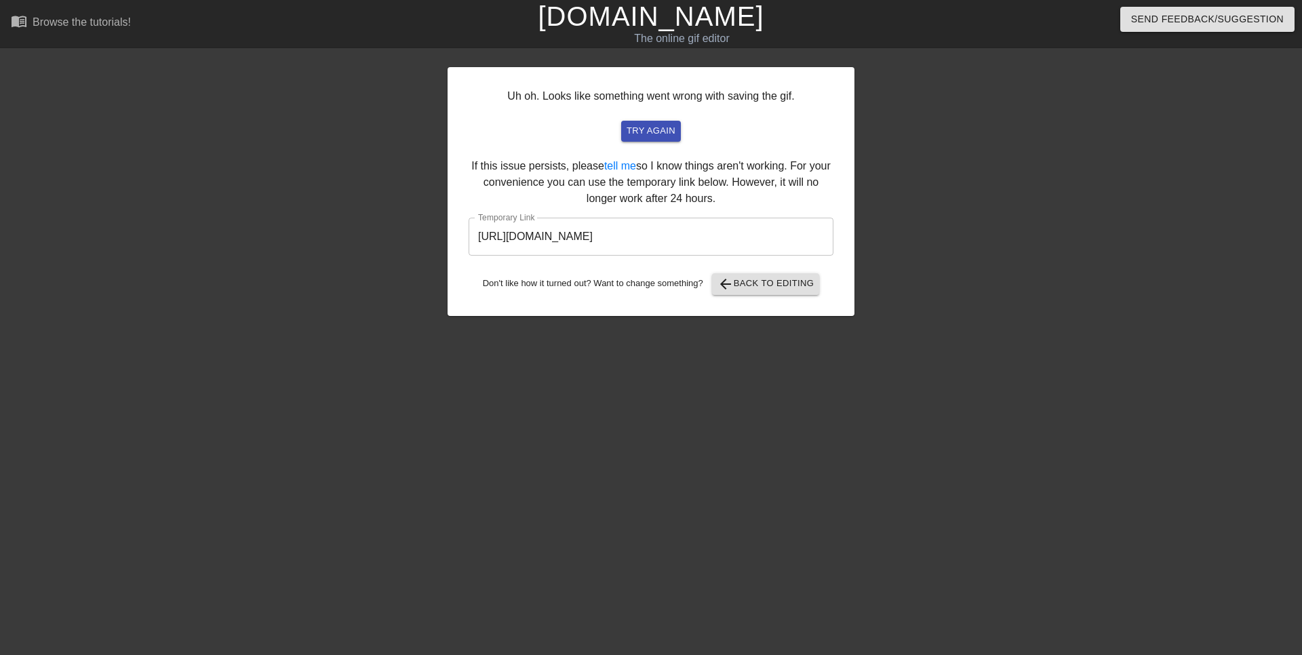
click at [775, 237] on input "[URL][DOMAIN_NAME]" at bounding box center [651, 237] width 365 height 38
drag, startPoint x: 775, startPoint y: 237, endPoint x: 340, endPoint y: 239, distance: 434.8
click at [469, 239] on input "[URL][DOMAIN_NAME]" at bounding box center [651, 237] width 365 height 38
